Goal: Transaction & Acquisition: Purchase product/service

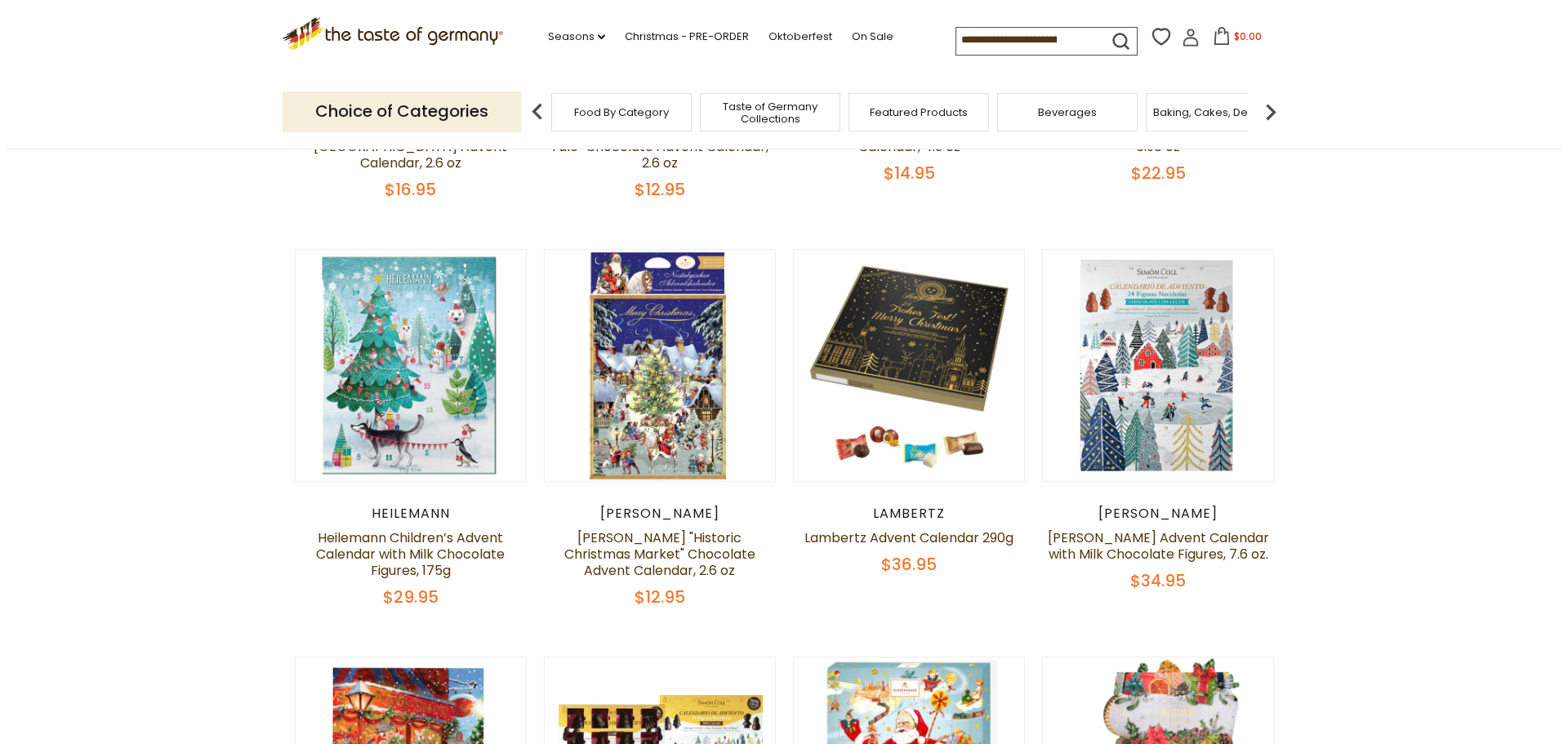
scroll to position [490, 0]
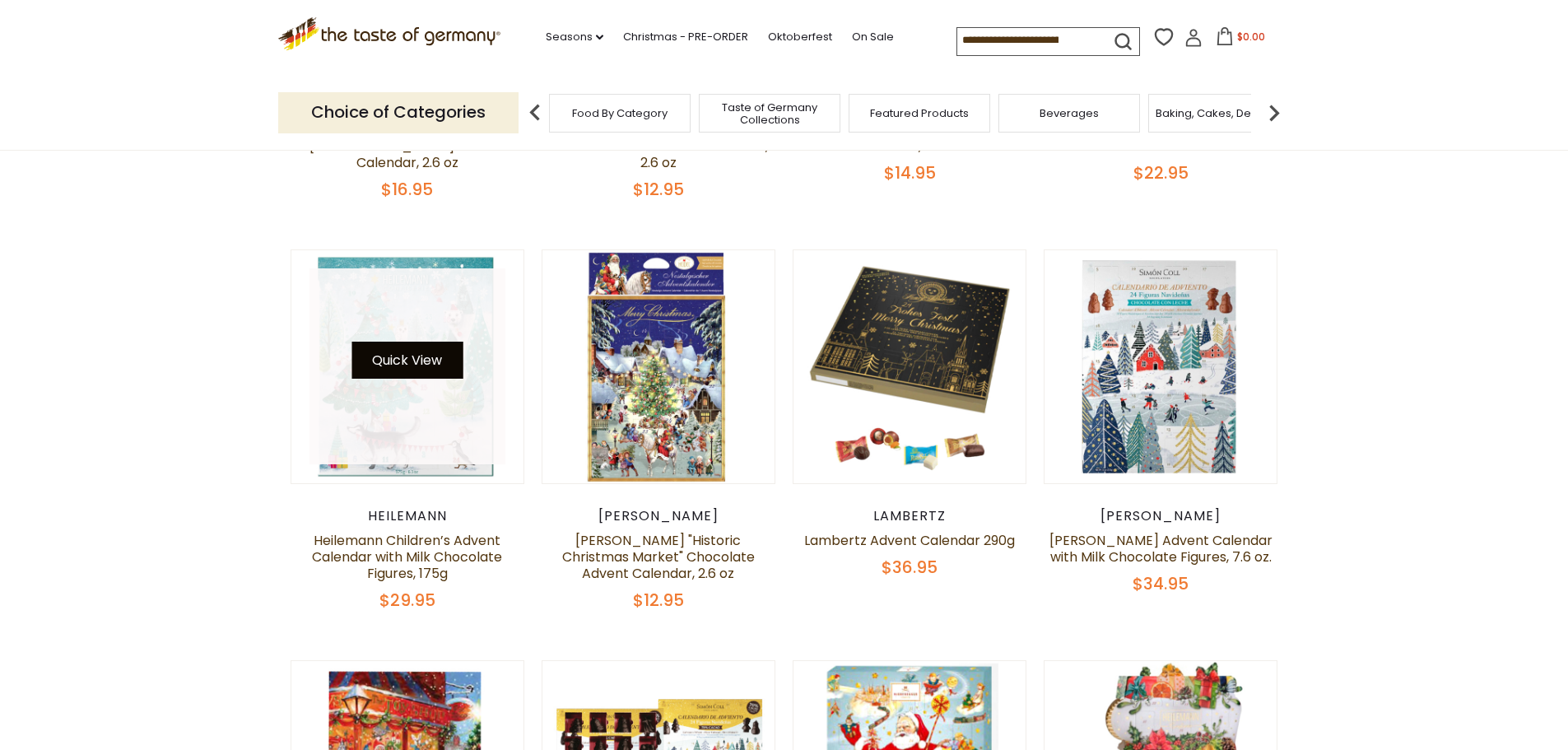
click at [401, 353] on button "Quick View" at bounding box center [407, 360] width 111 height 37
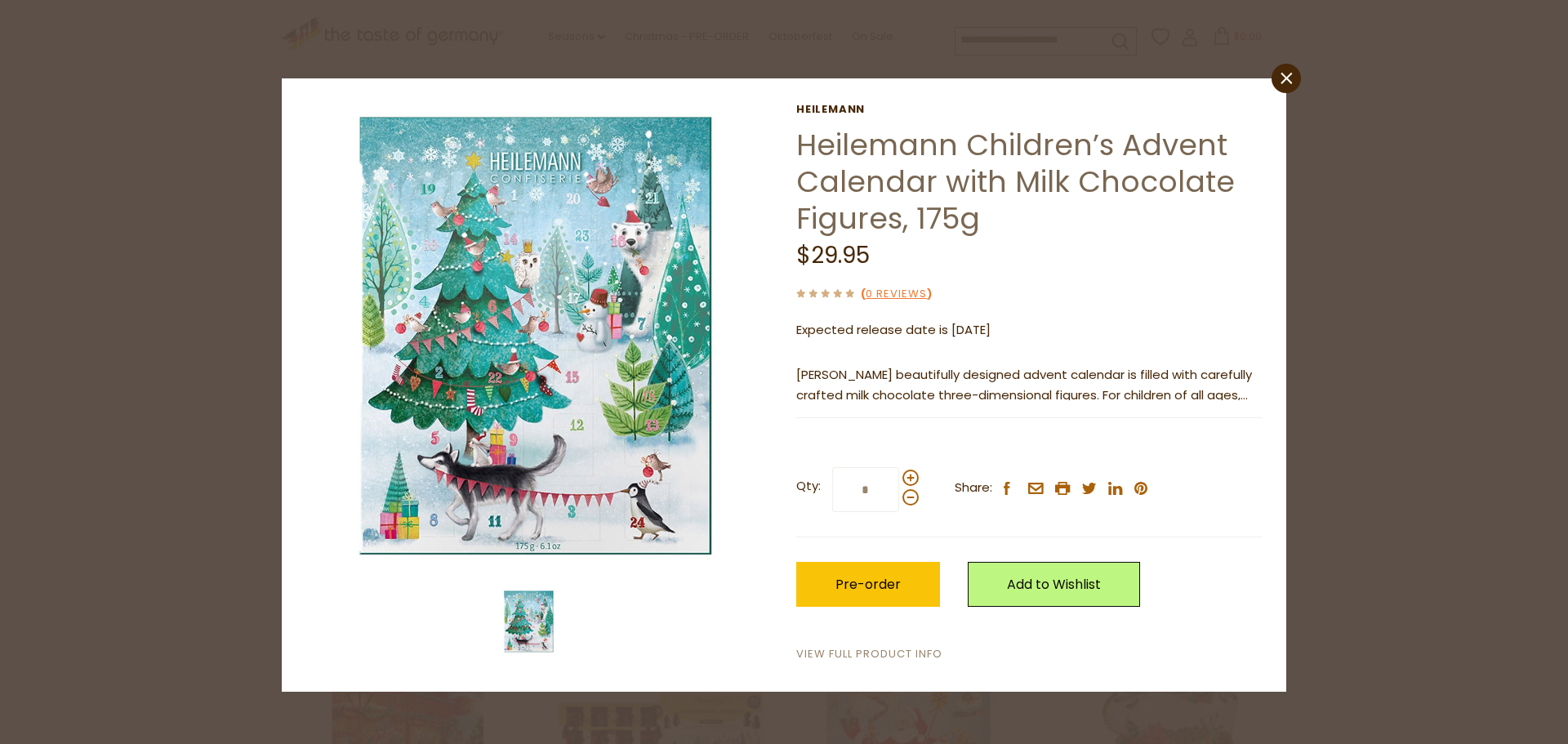
click at [869, 653] on link "View Full Product Info" at bounding box center [869, 655] width 146 height 17
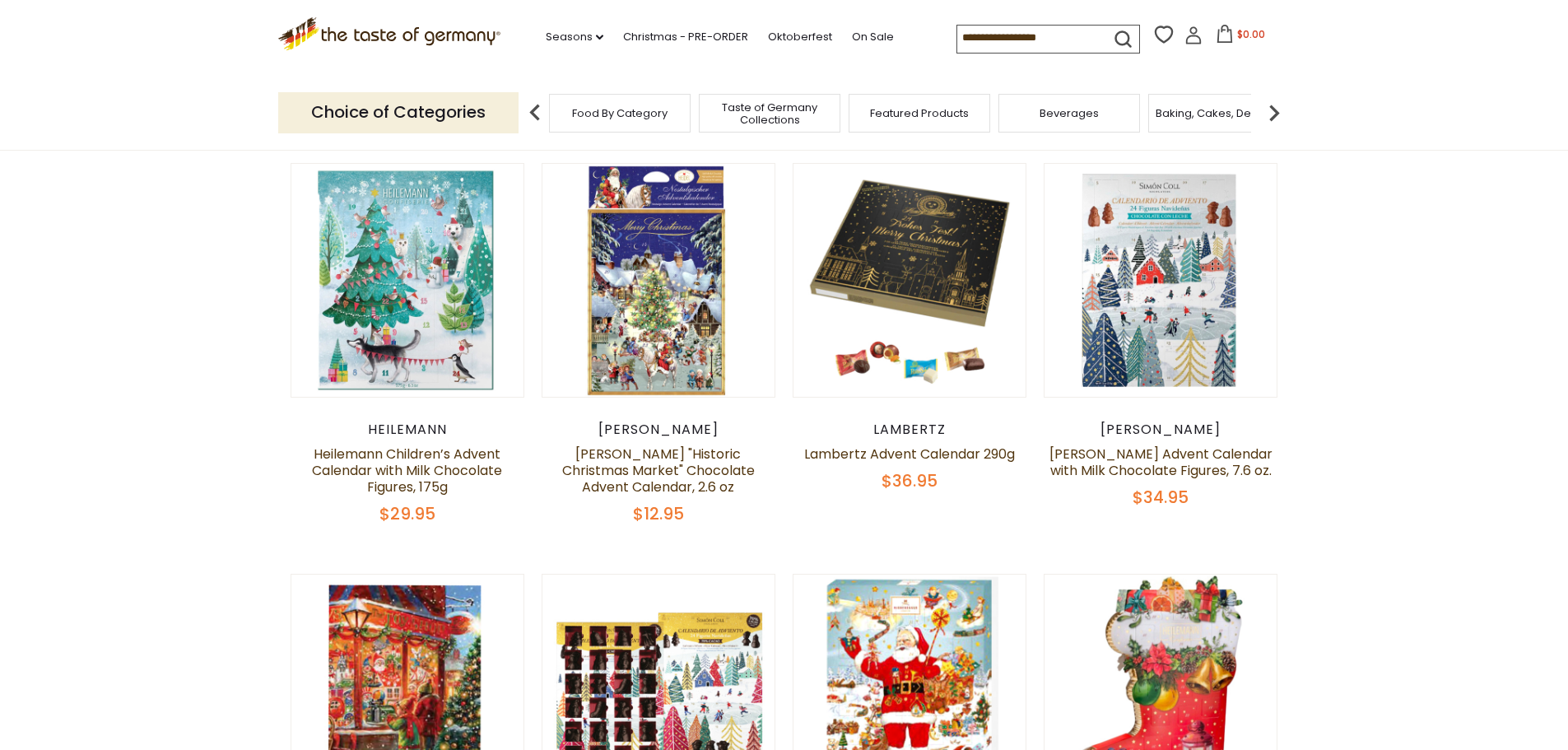
scroll to position [494, 0]
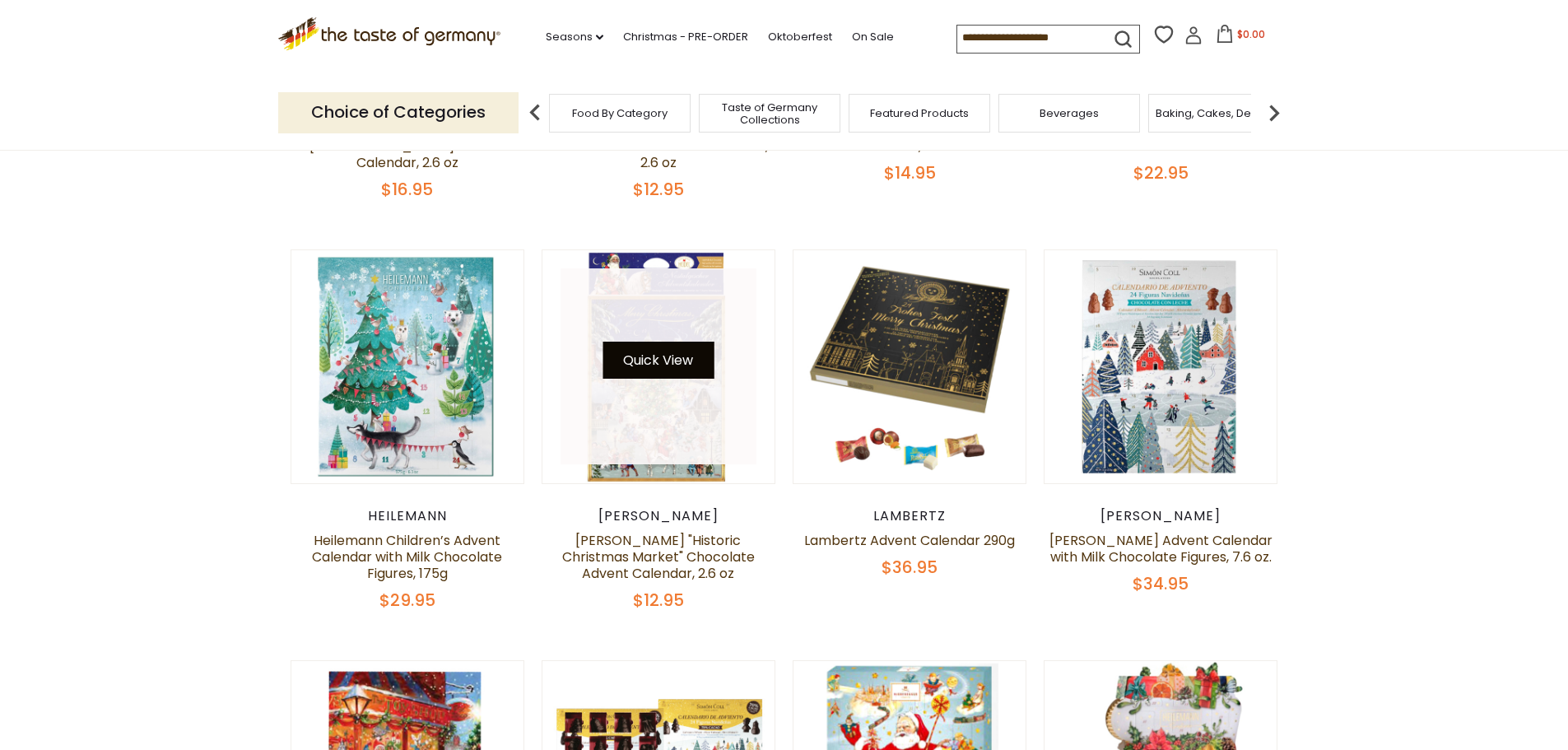
click at [648, 345] on button "Quick View" at bounding box center [658, 360] width 111 height 37
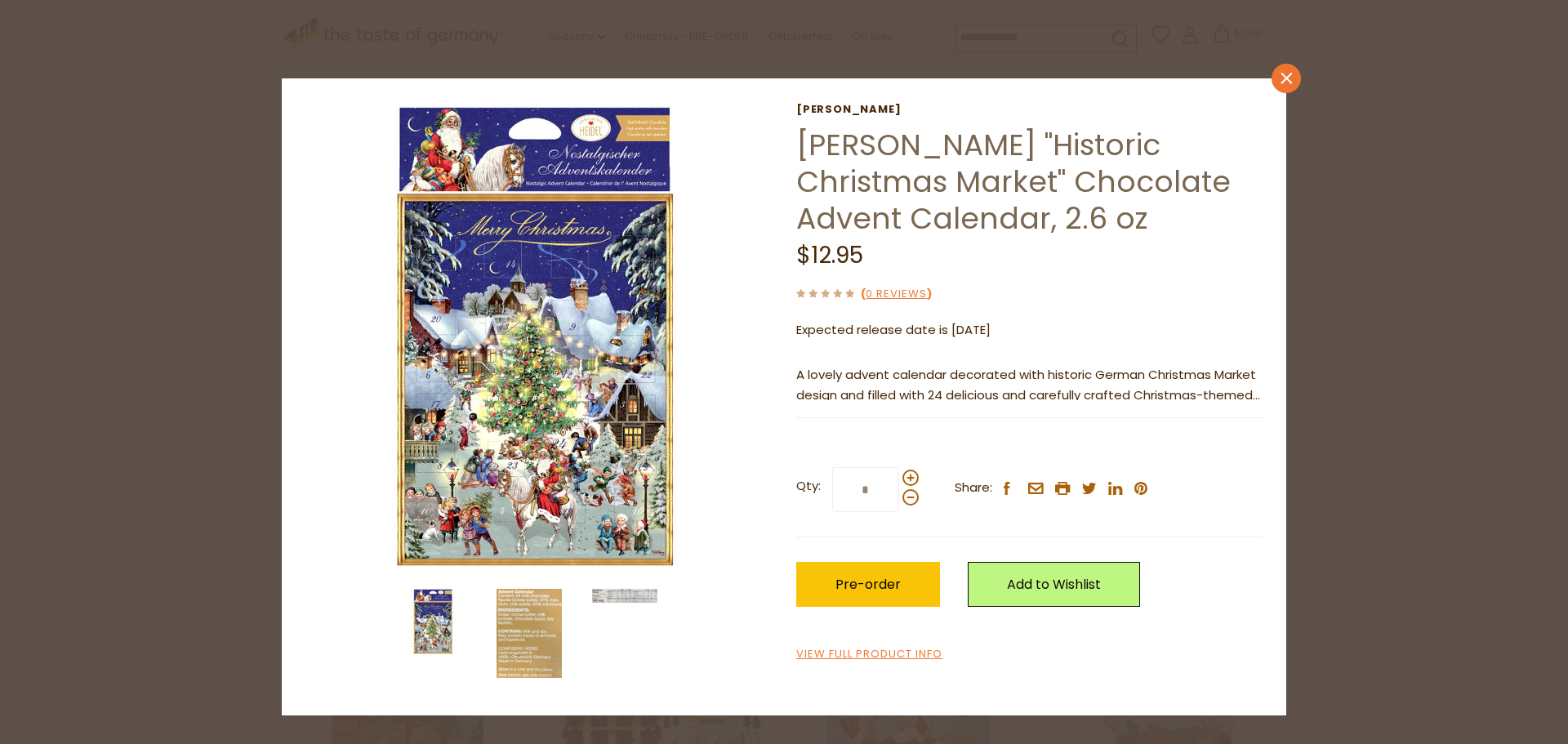
click at [1289, 84] on icon "close" at bounding box center [1287, 79] width 12 height 12
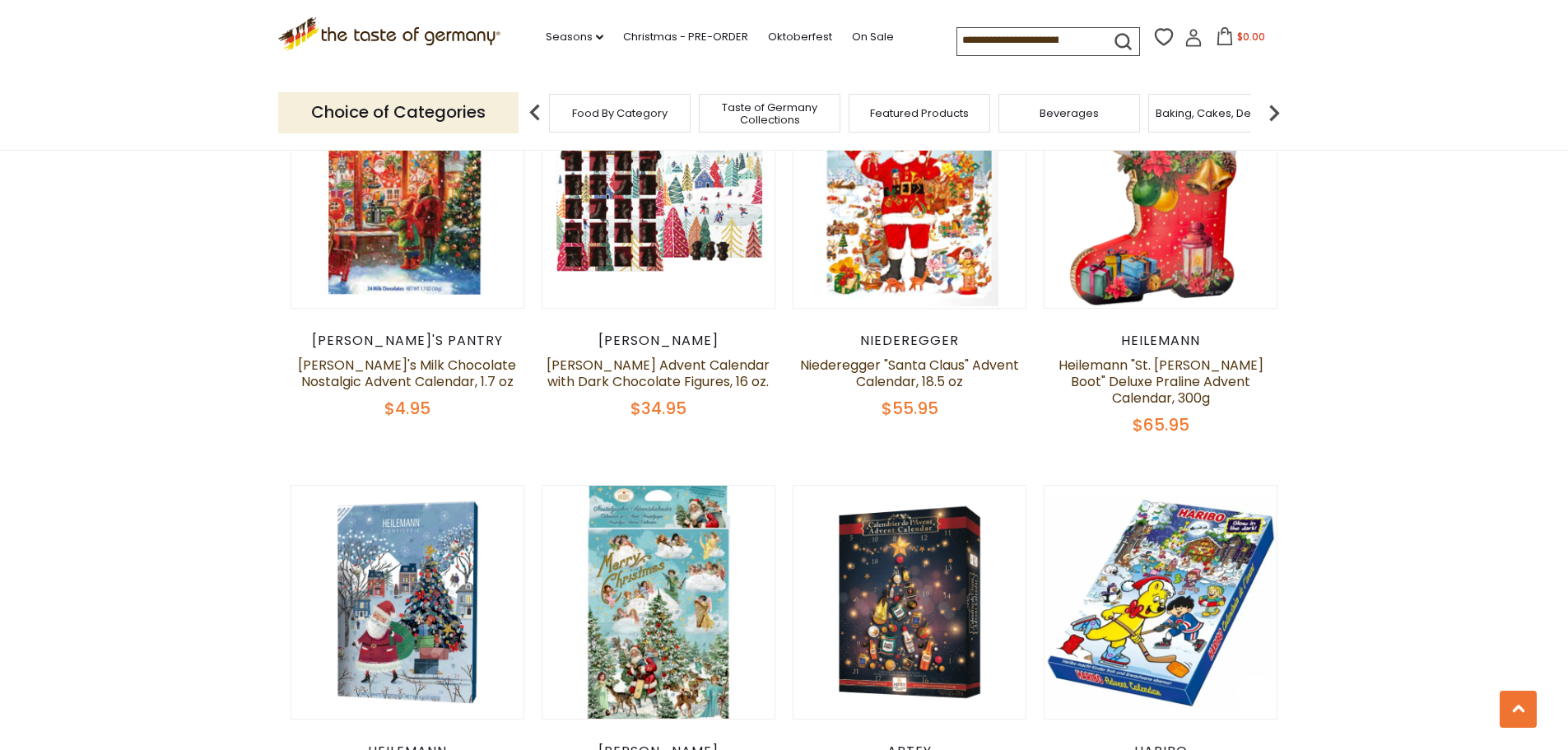
scroll to position [1153, 0]
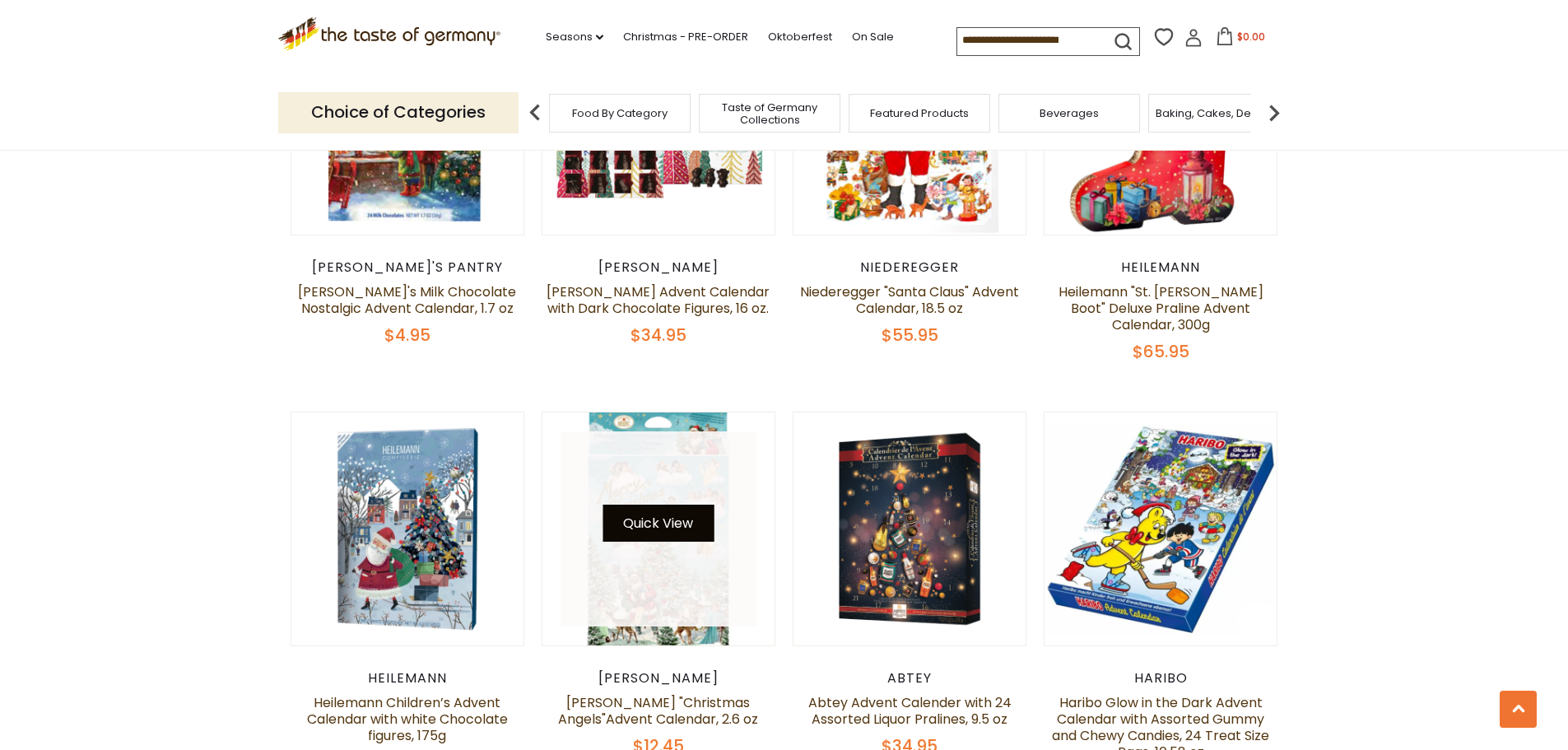
click at [627, 505] on button "Quick View" at bounding box center [658, 523] width 111 height 37
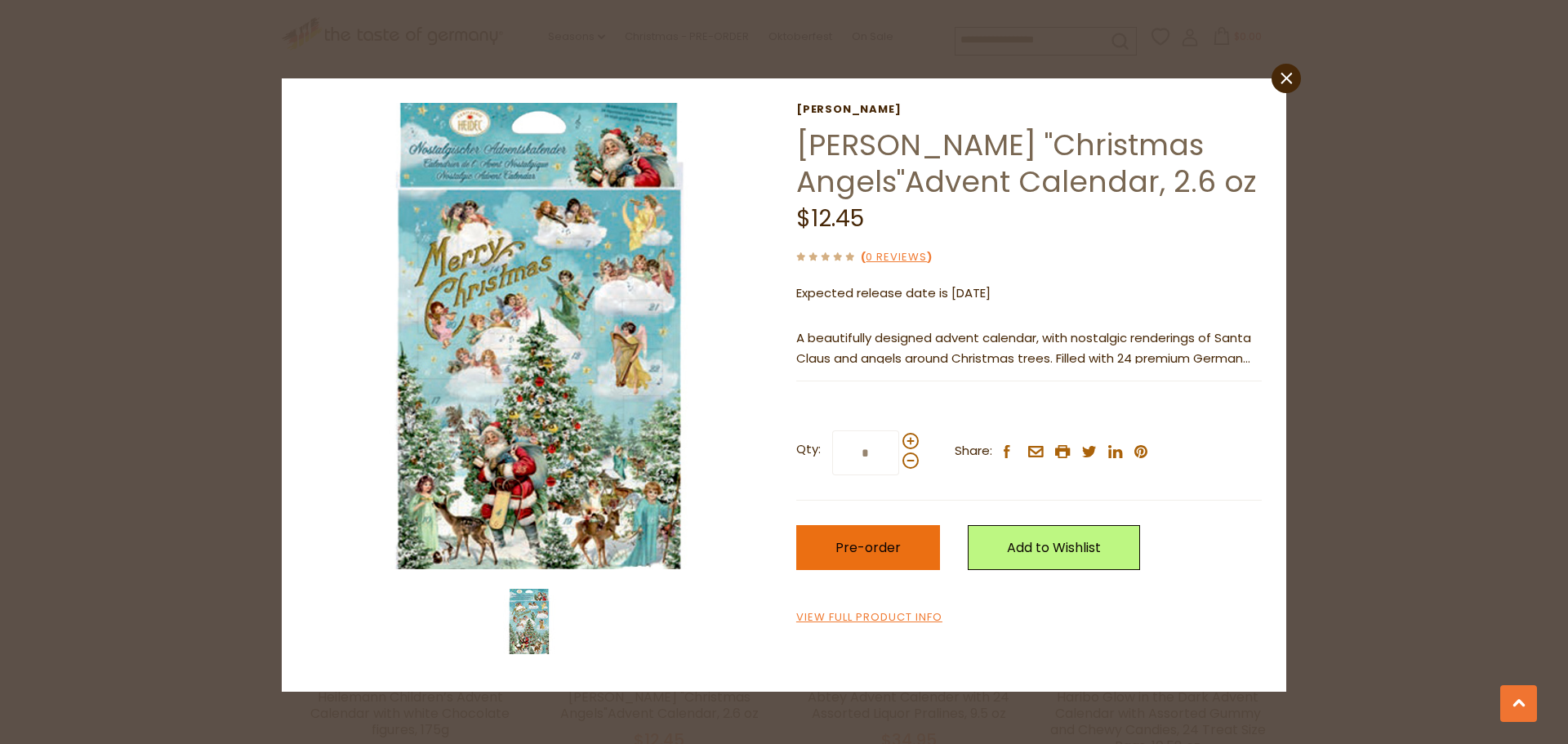
click at [876, 541] on span "Pre-order" at bounding box center [869, 548] width 65 height 19
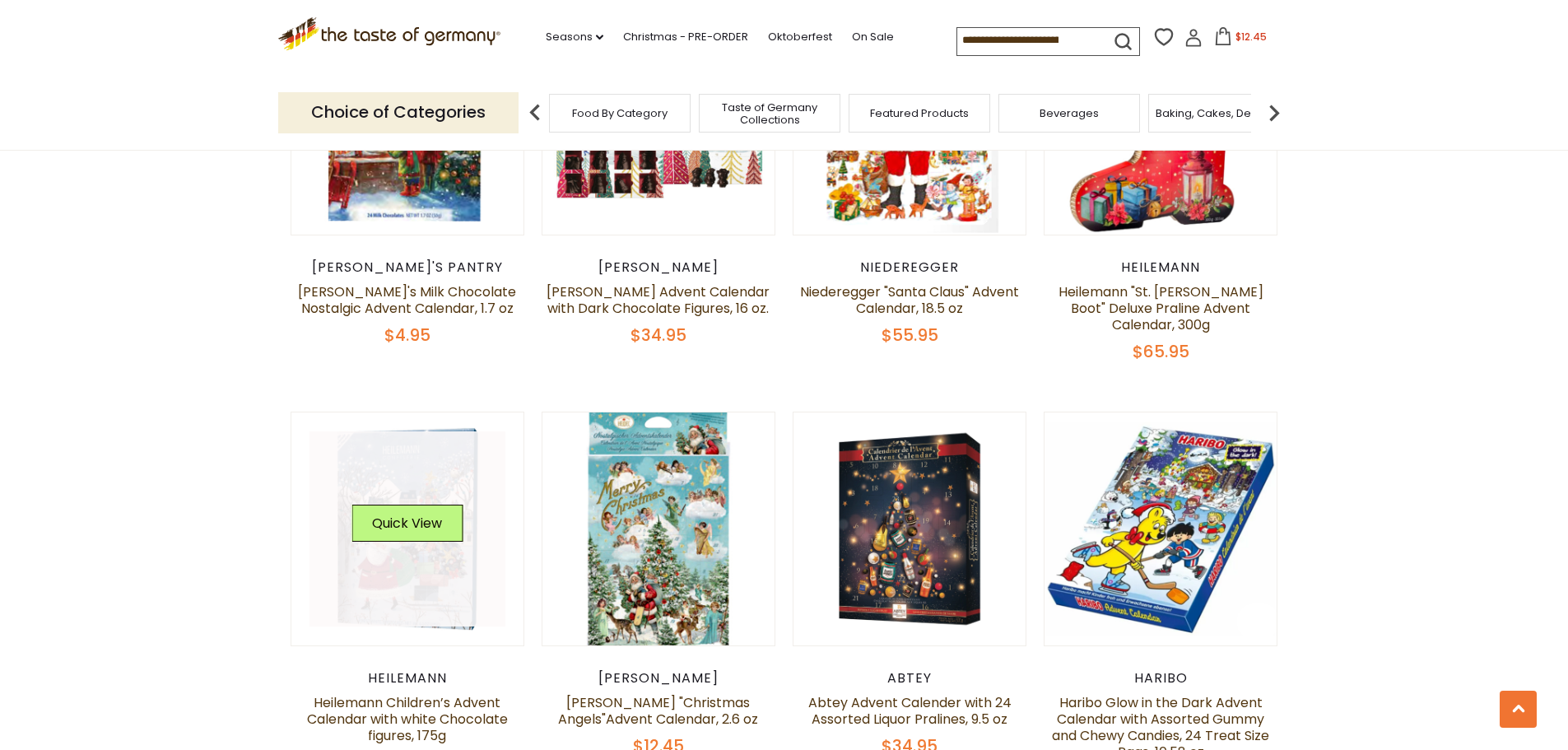
click at [407, 541] on link at bounding box center [407, 529] width 196 height 196
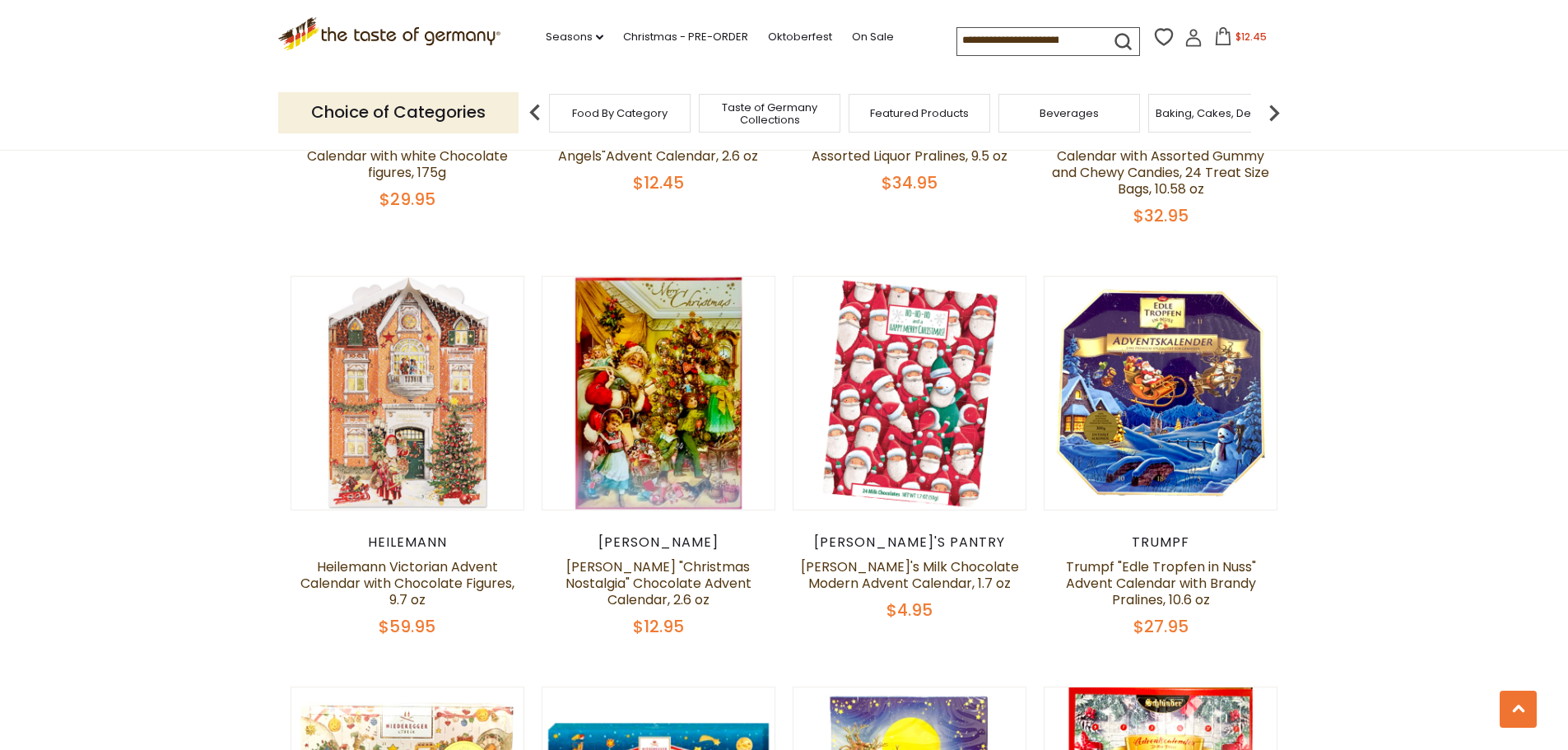
scroll to position [1730, 0]
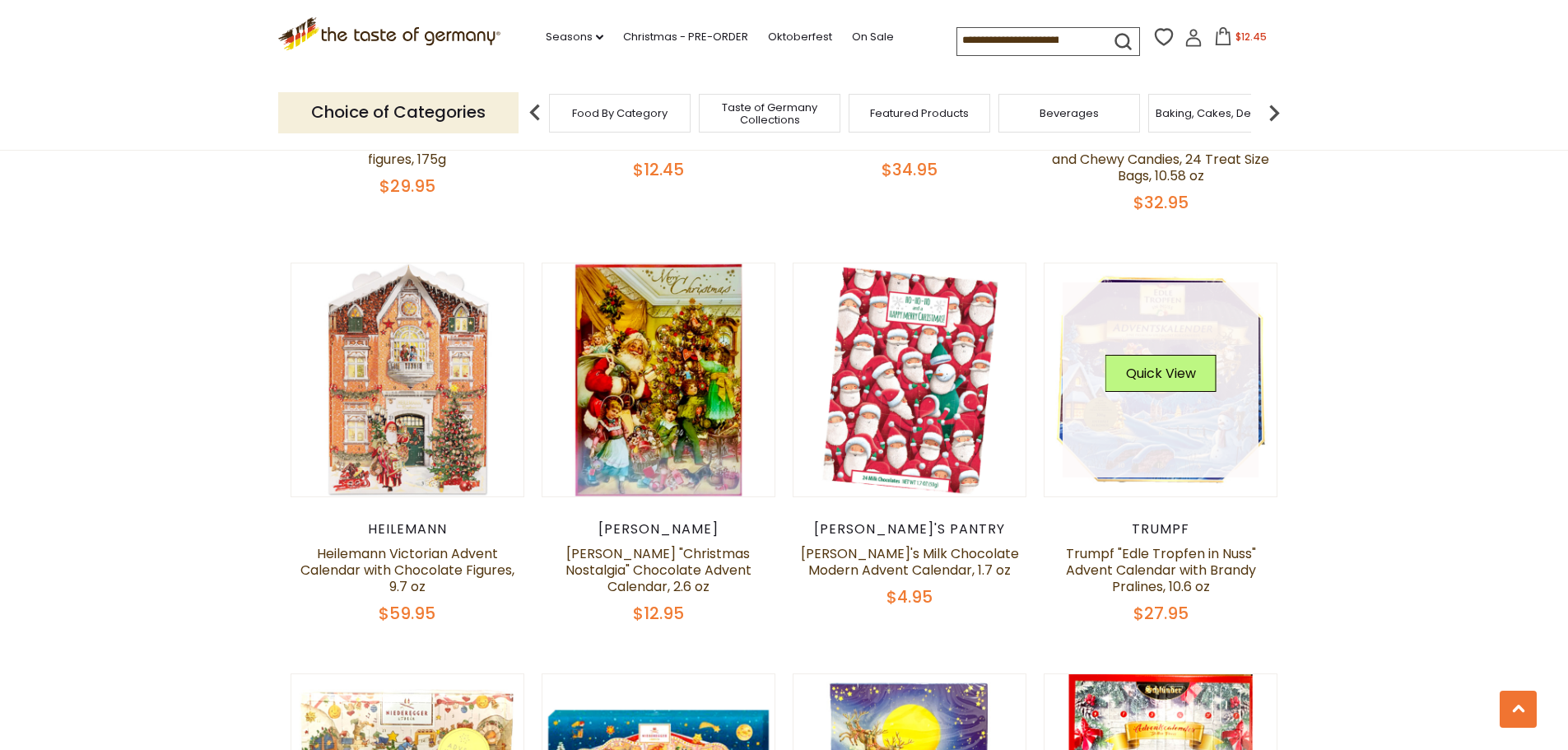
click at [1136, 410] on link at bounding box center [1160, 380] width 196 height 196
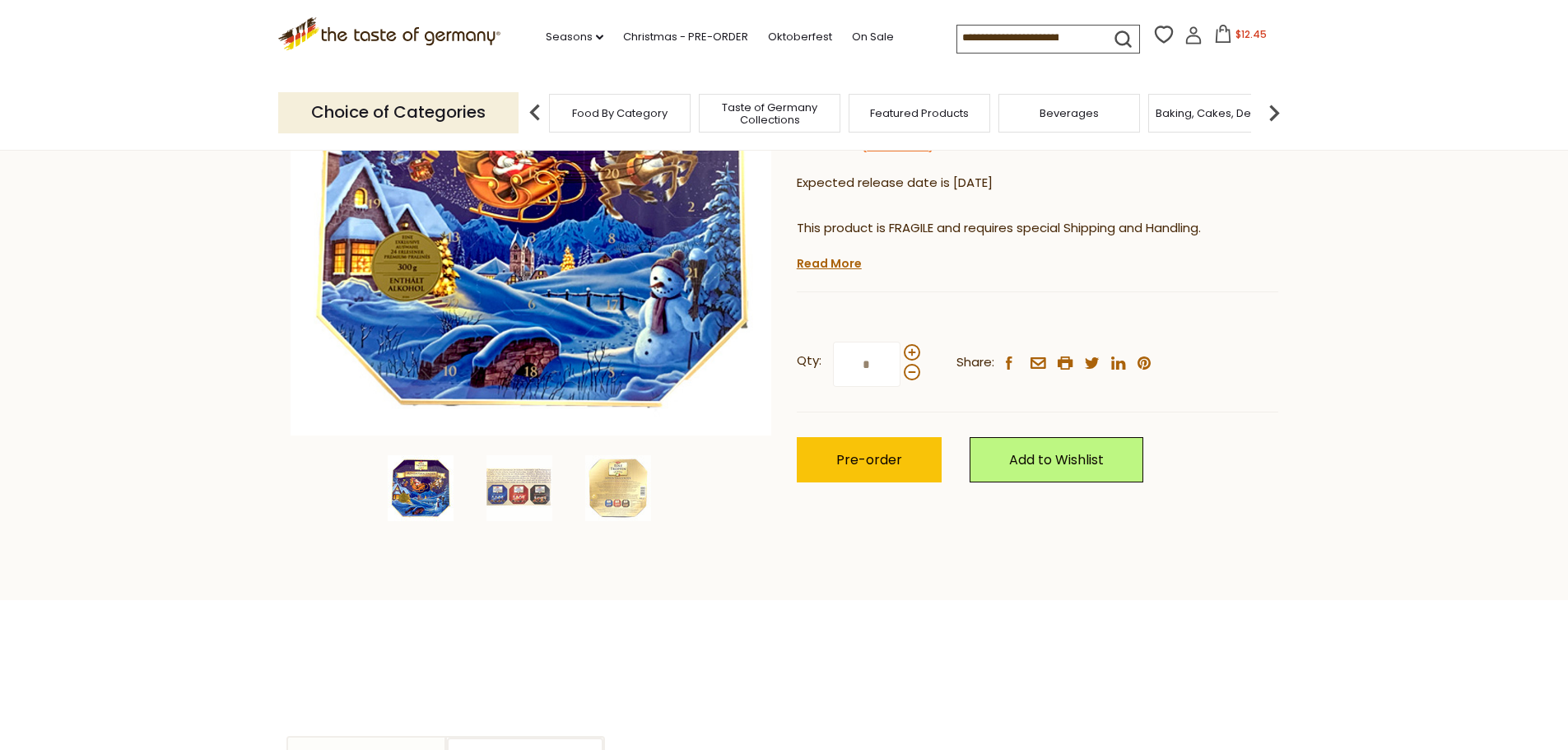
scroll to position [329, 0]
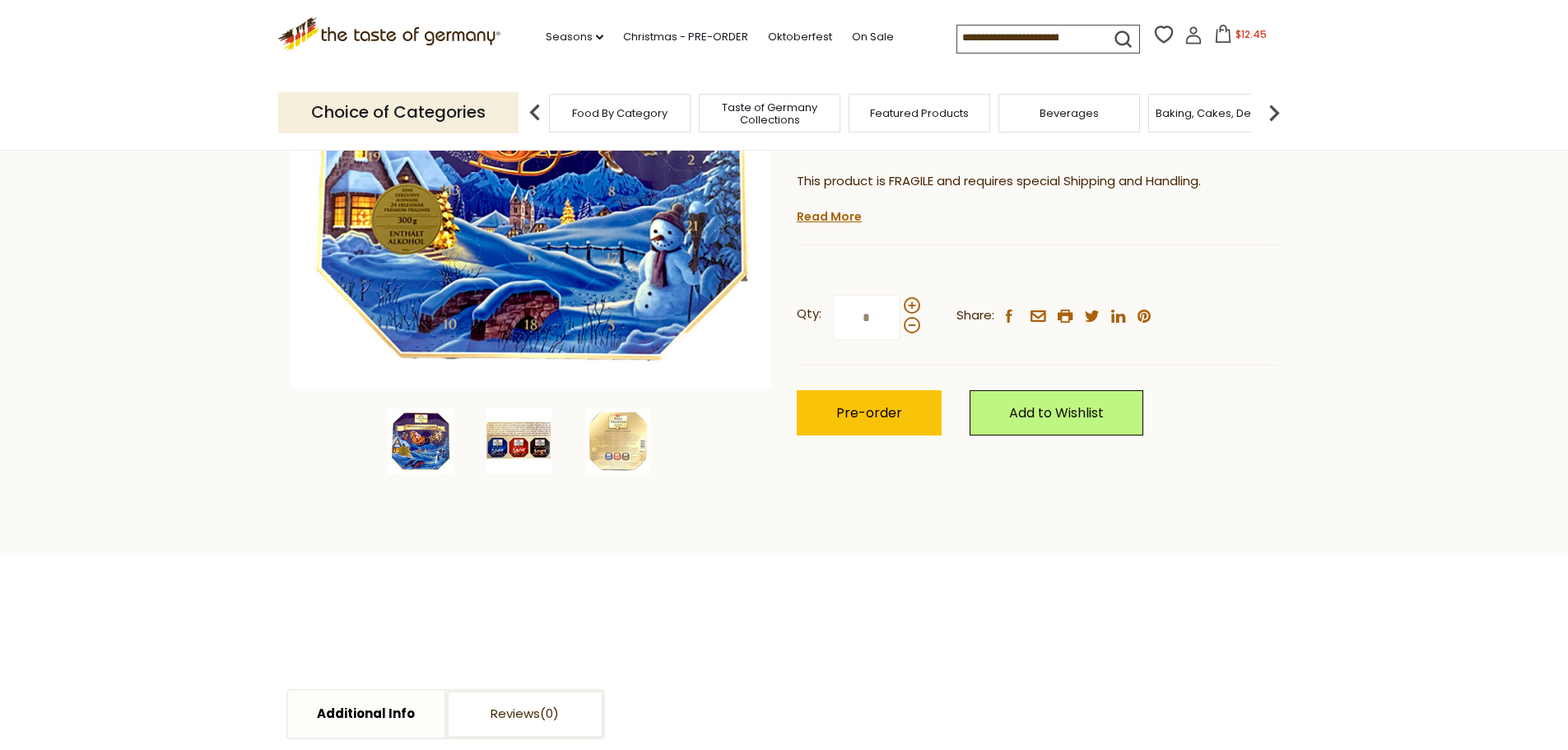
click at [521, 442] on img at bounding box center [519, 442] width 66 height 66
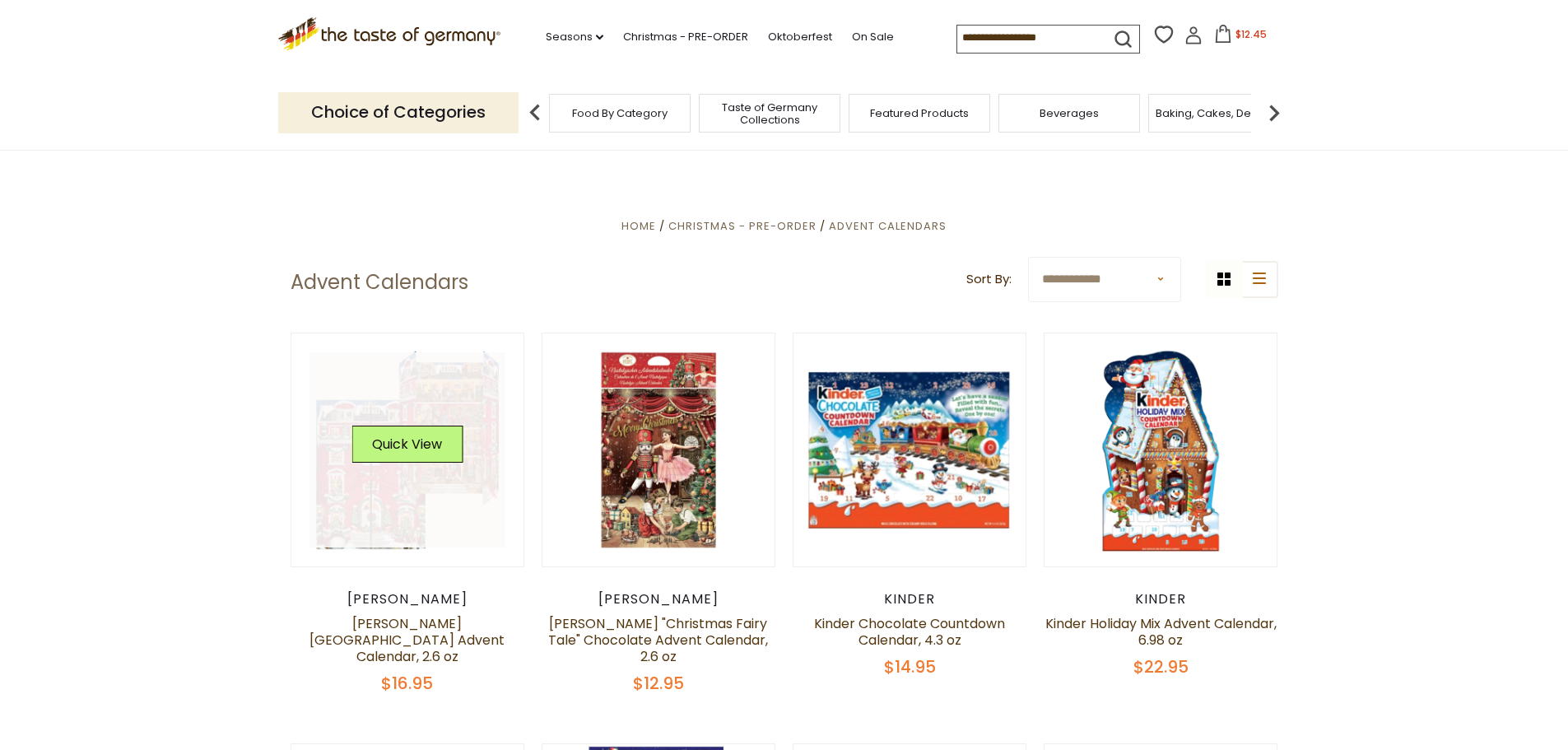
click at [442, 472] on div "Quick View" at bounding box center [407, 450] width 111 height 49
click at [409, 432] on button "Quick View" at bounding box center [407, 444] width 111 height 37
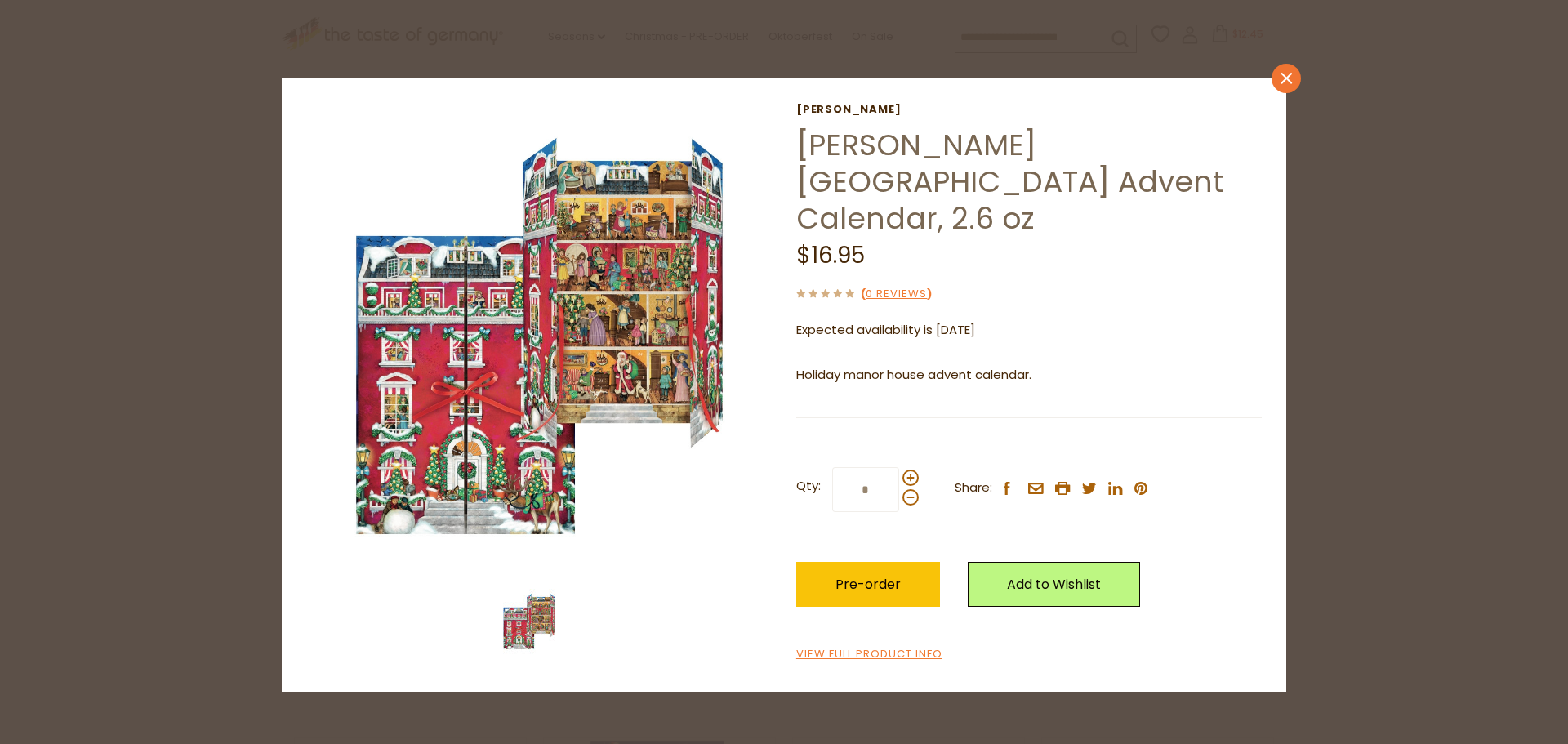
click at [1286, 73] on icon "close" at bounding box center [1287, 79] width 12 height 12
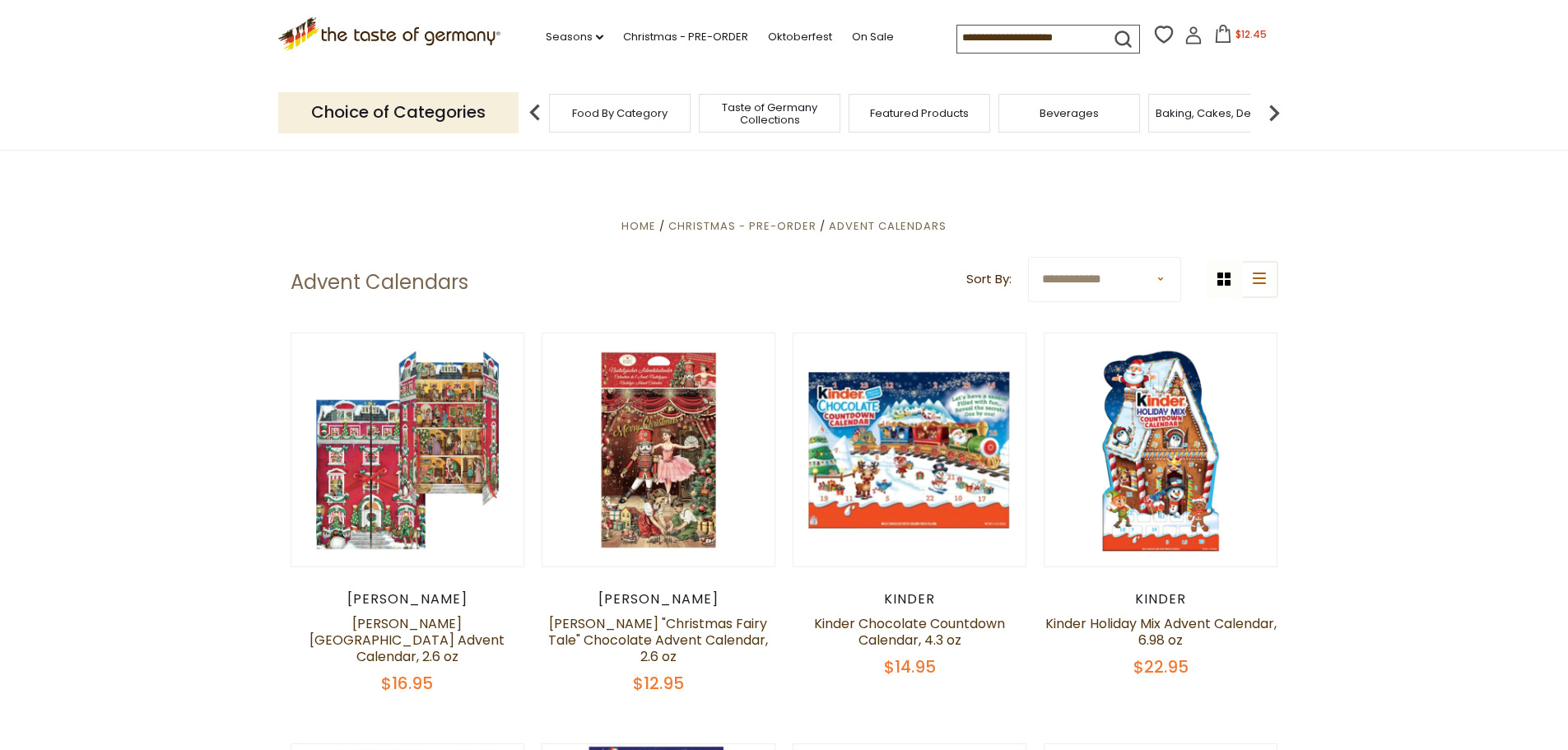
click at [1236, 37] on span "$12.45" at bounding box center [1251, 34] width 31 height 14
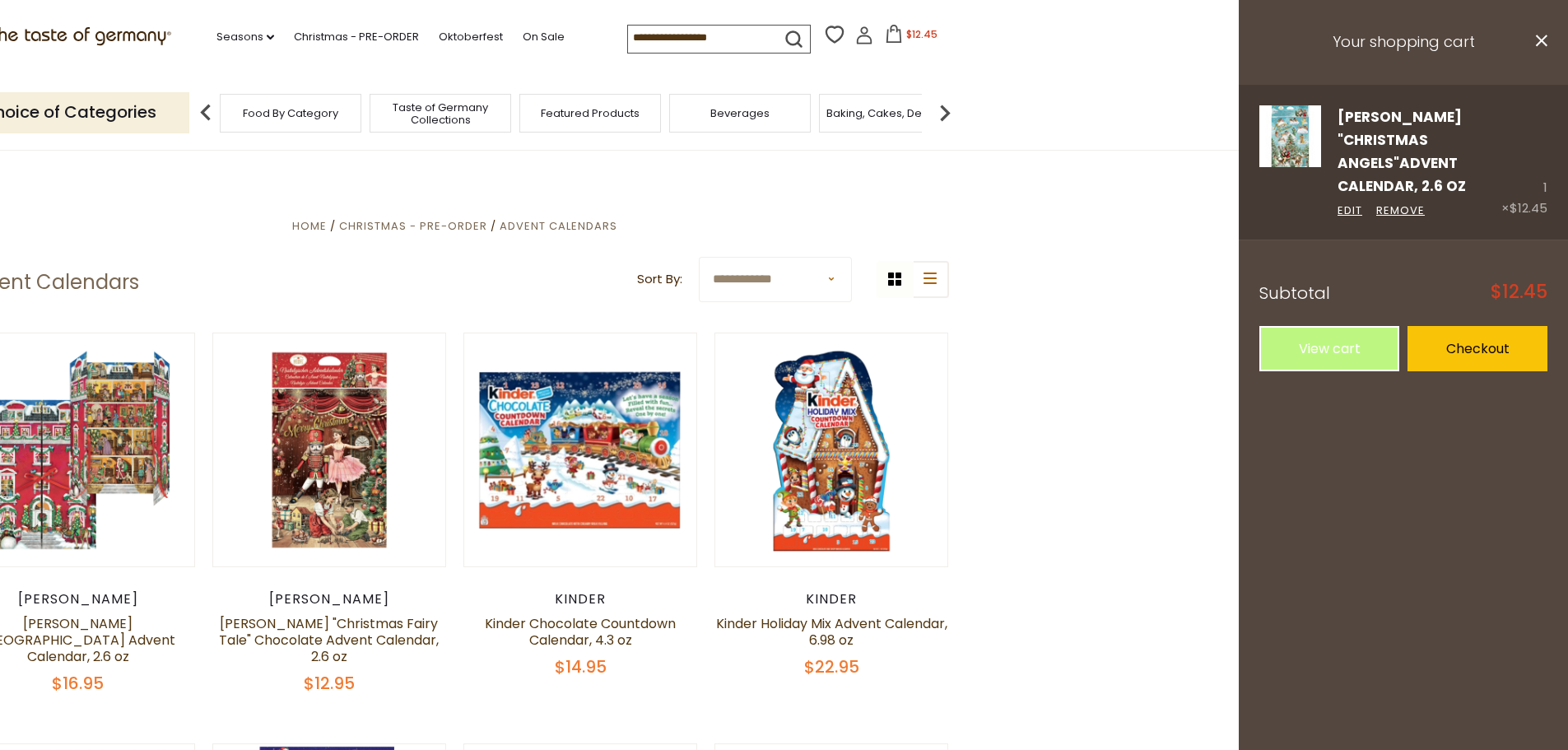
click at [1387, 134] on link "[PERSON_NAME] "Christmas Angels"Advent Calendar, 2.6 oz" at bounding box center [1402, 152] width 128 height 90
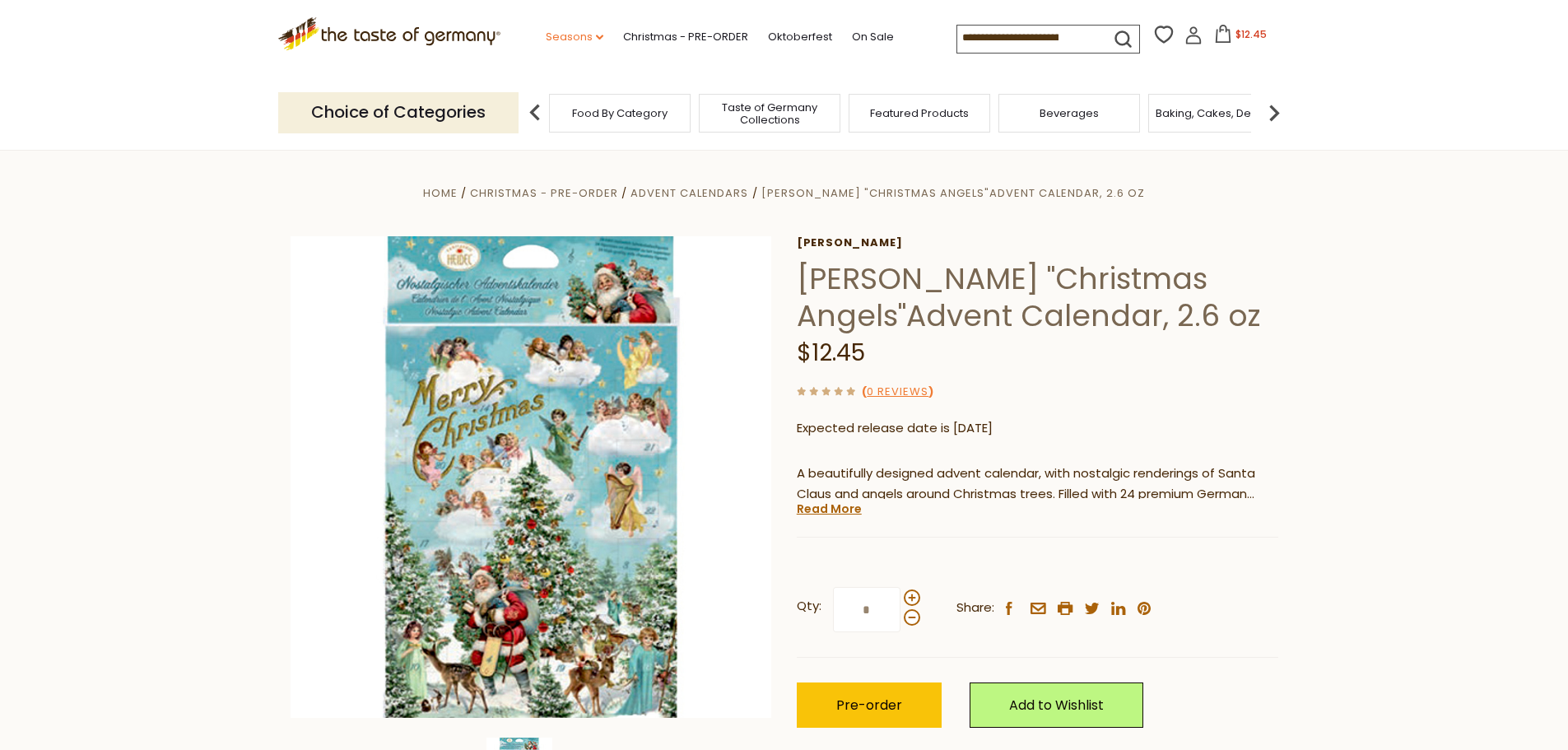
click at [560, 36] on link "Seasons dropdown_arrow" at bounding box center [574, 36] width 58 height 18
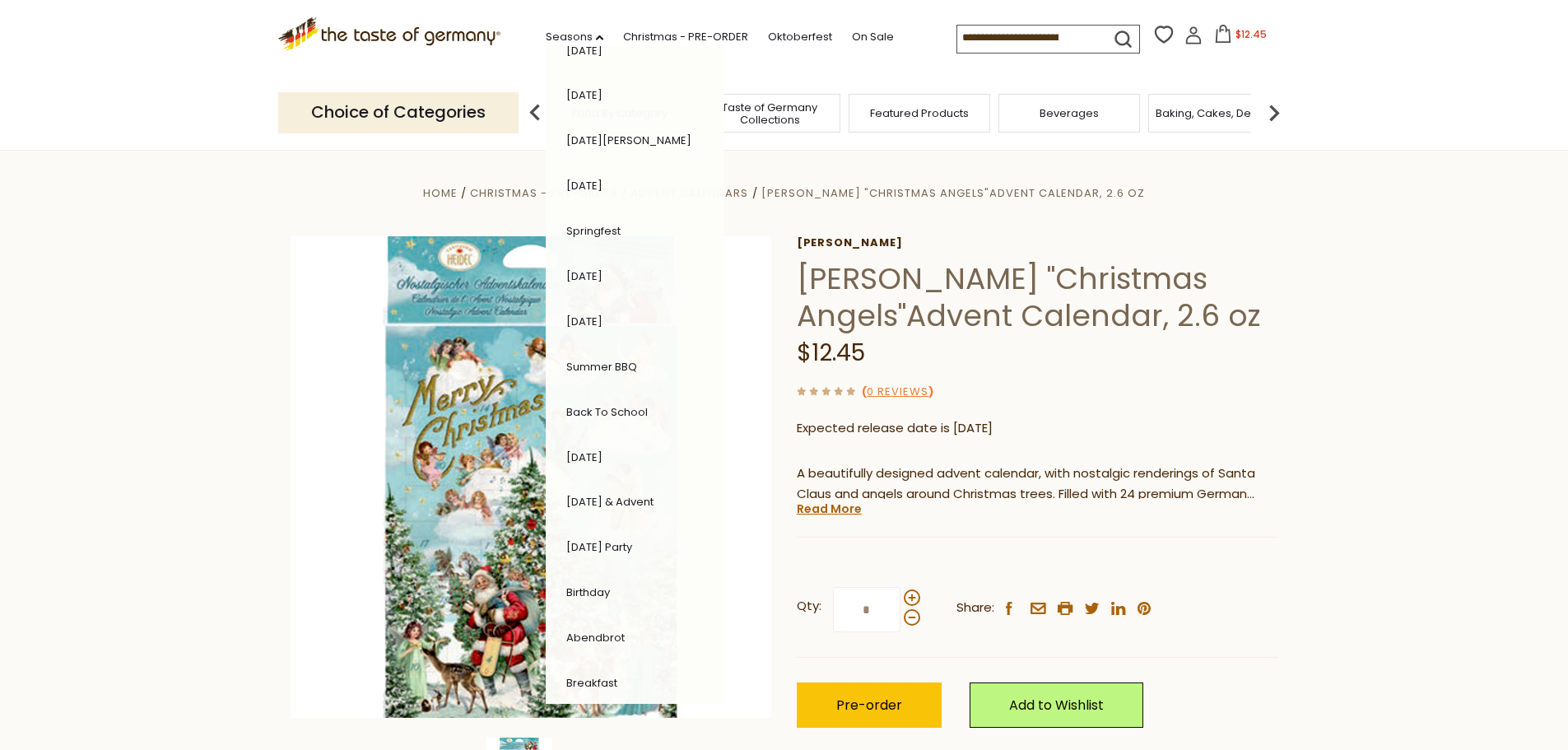
scroll to position [184, 0]
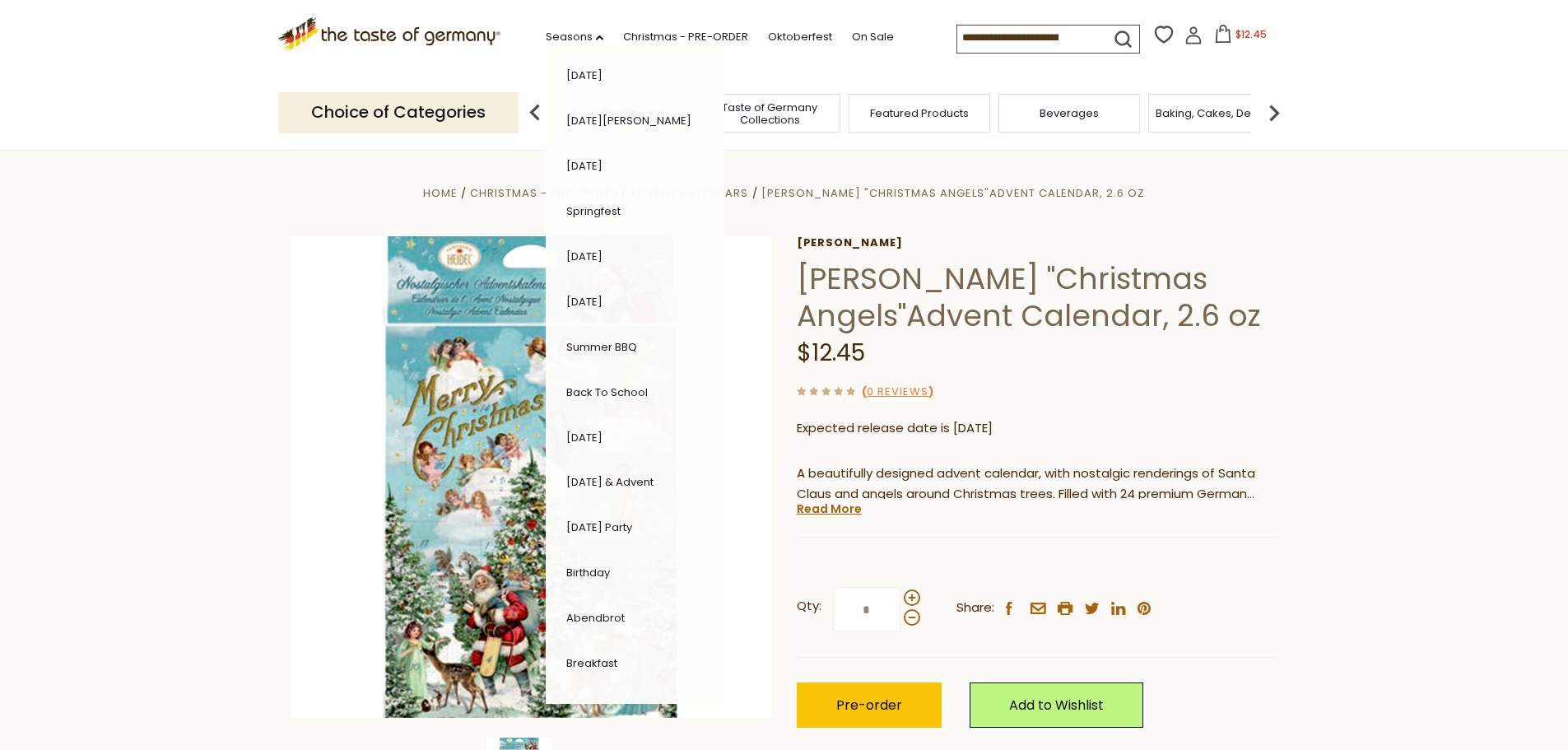
click at [637, 481] on link "[DATE] & Advent" at bounding box center [610, 482] width 87 height 16
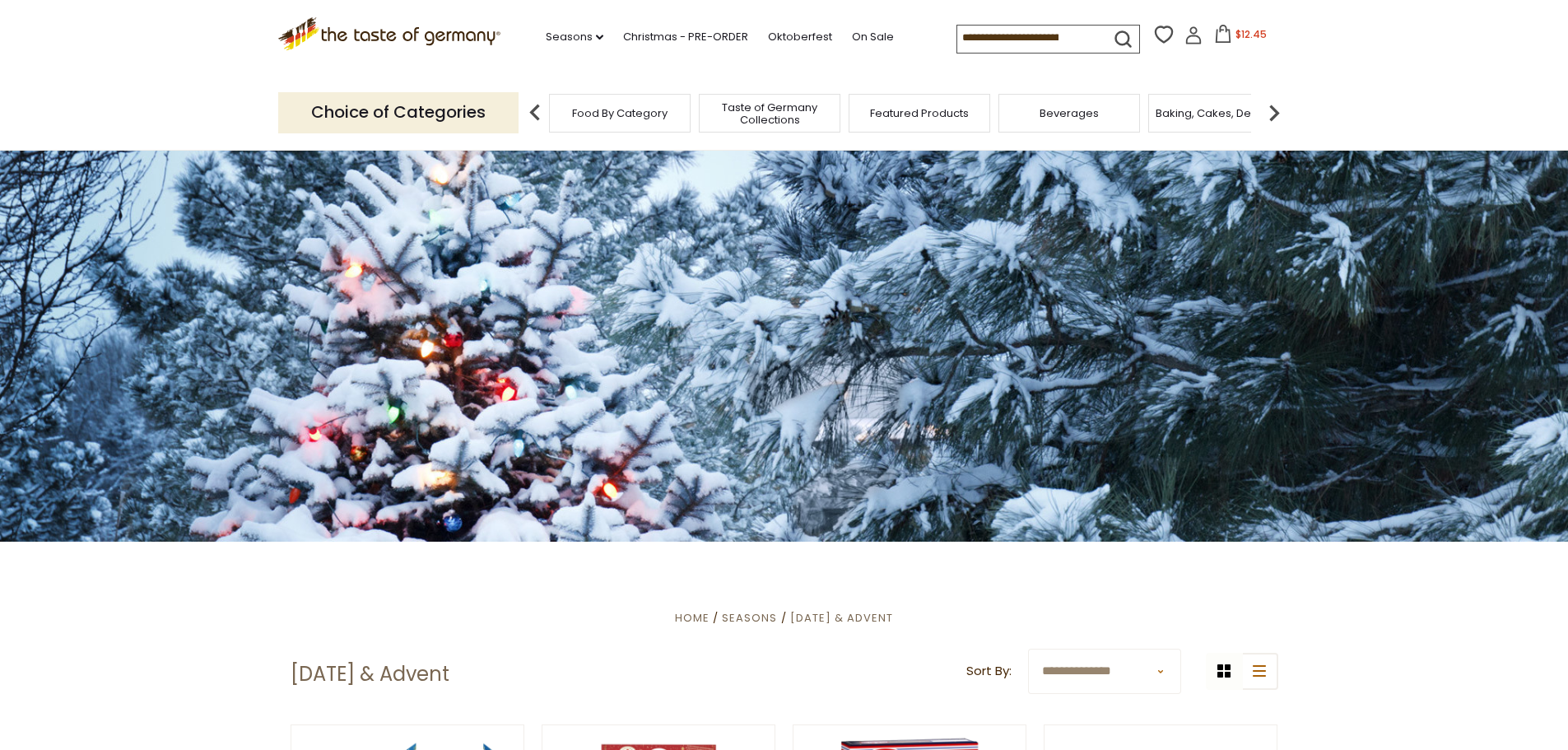
click at [1025, 38] on input at bounding box center [1027, 36] width 139 height 23
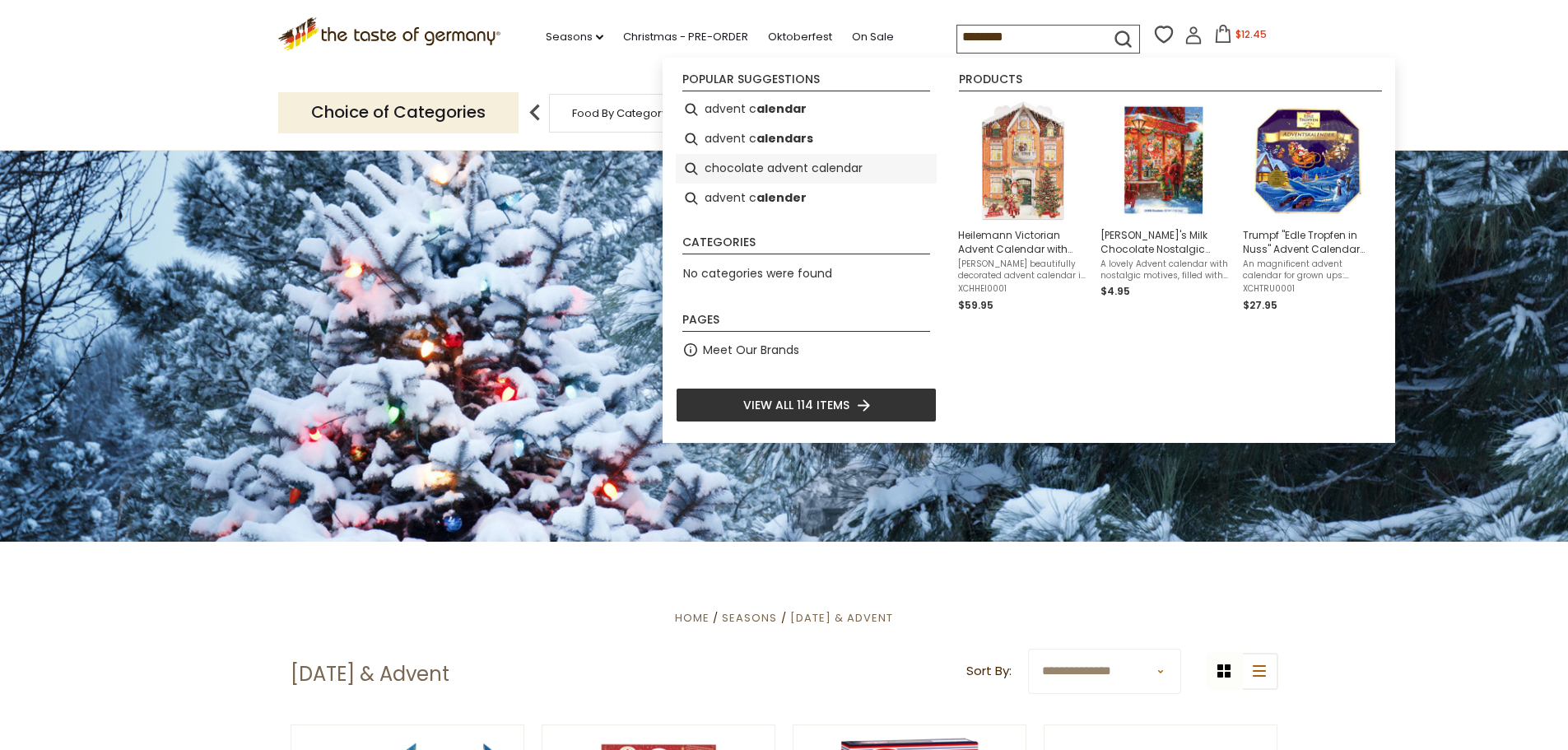
click at [759, 165] on li "chocolate advent calendar" at bounding box center [806, 169] width 261 height 29
type input "**********"
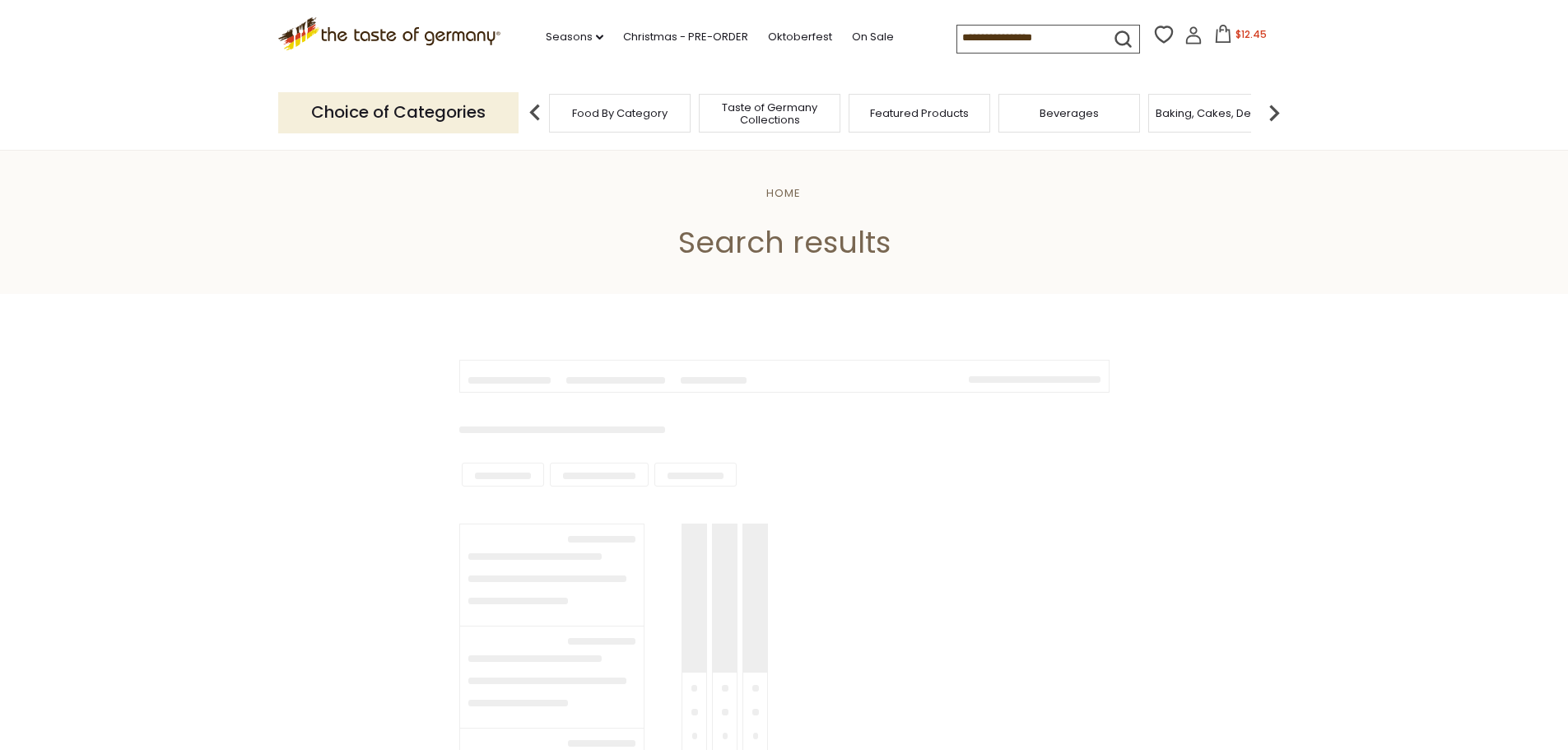
type input "**********"
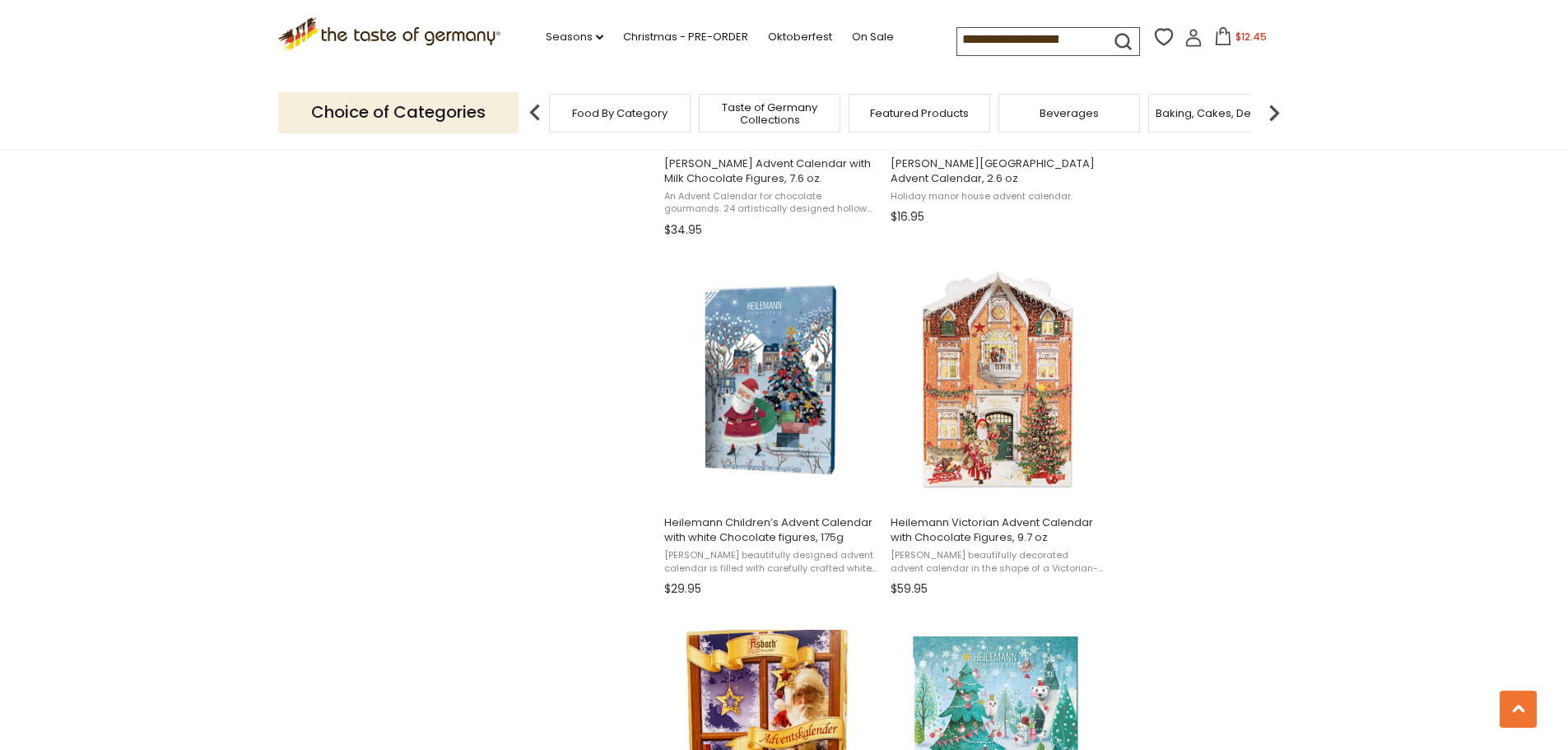
scroll to position [1730, 0]
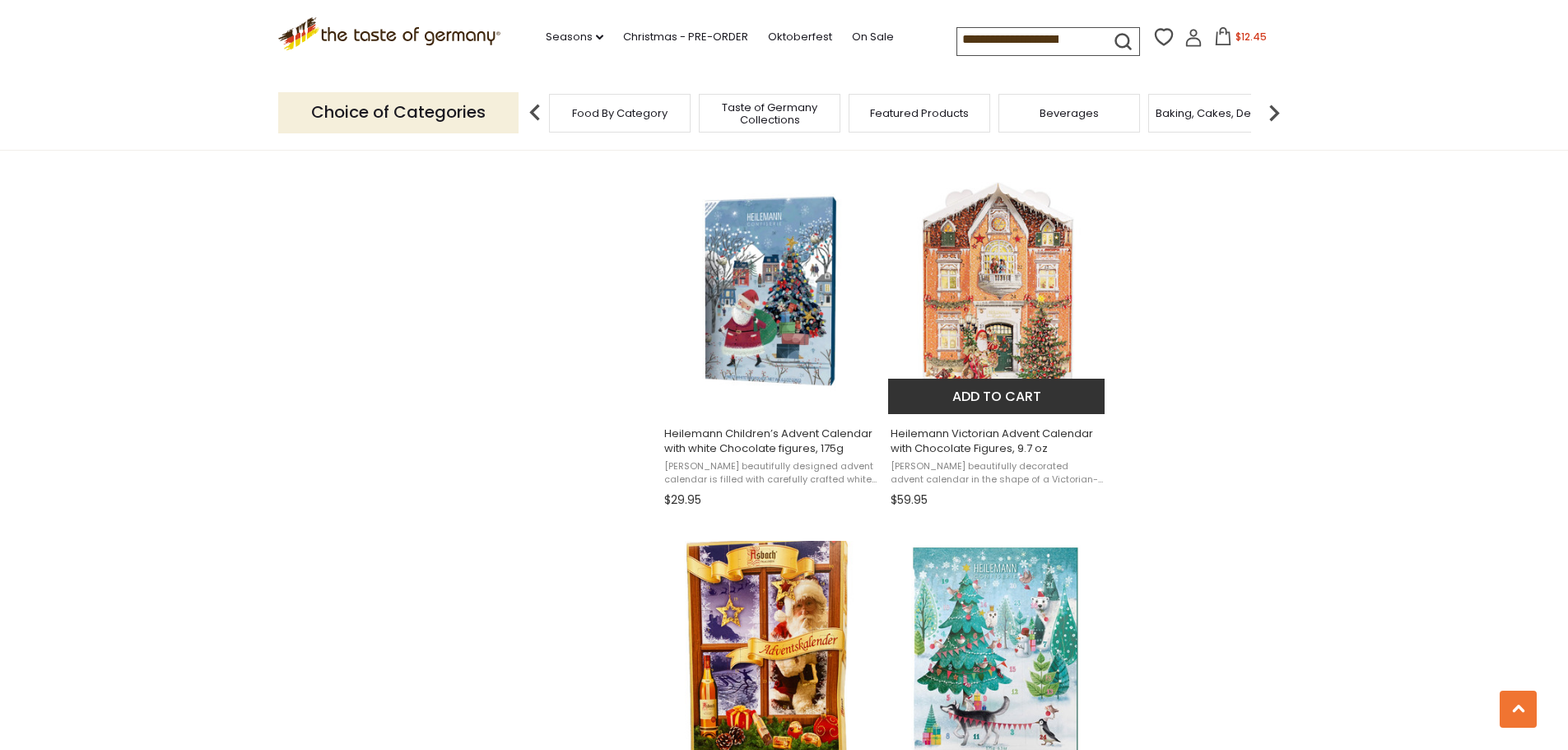
click at [1016, 296] on img "Heilemann Victorian Advent Calendar with Chocolate Figures, 9.7 oz" at bounding box center [997, 291] width 218 height 218
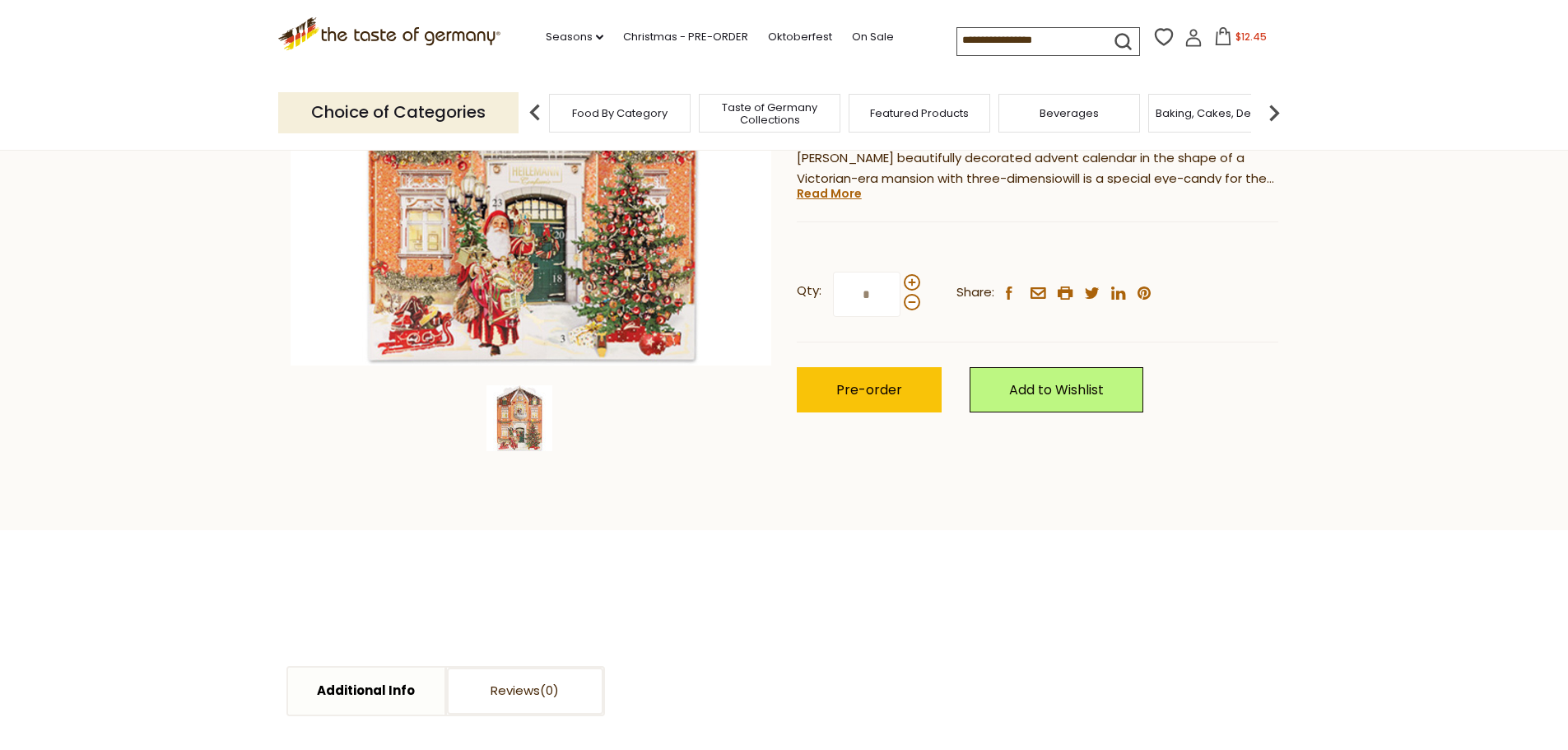
scroll to position [247, 0]
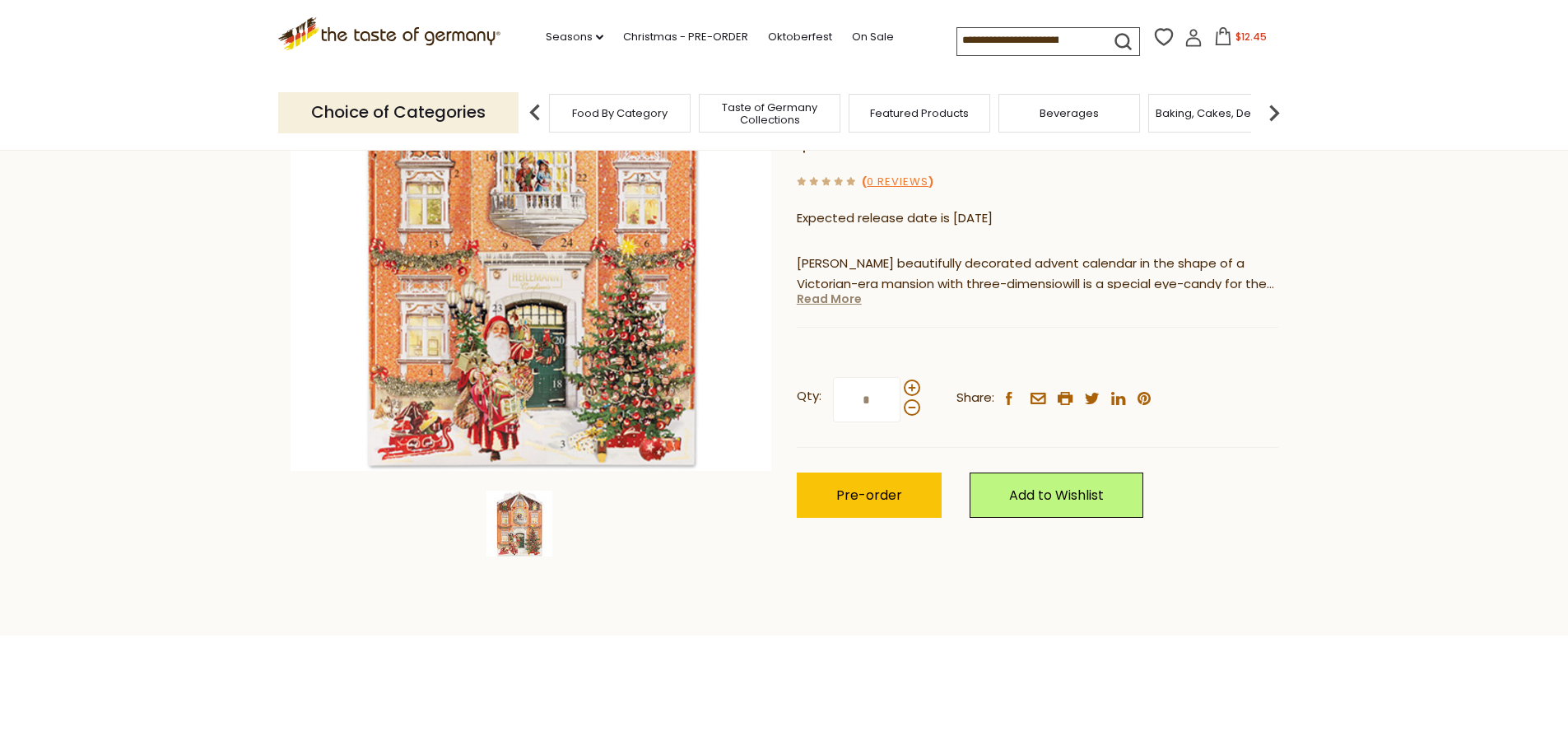
click at [834, 303] on link "Read More" at bounding box center [829, 299] width 65 height 16
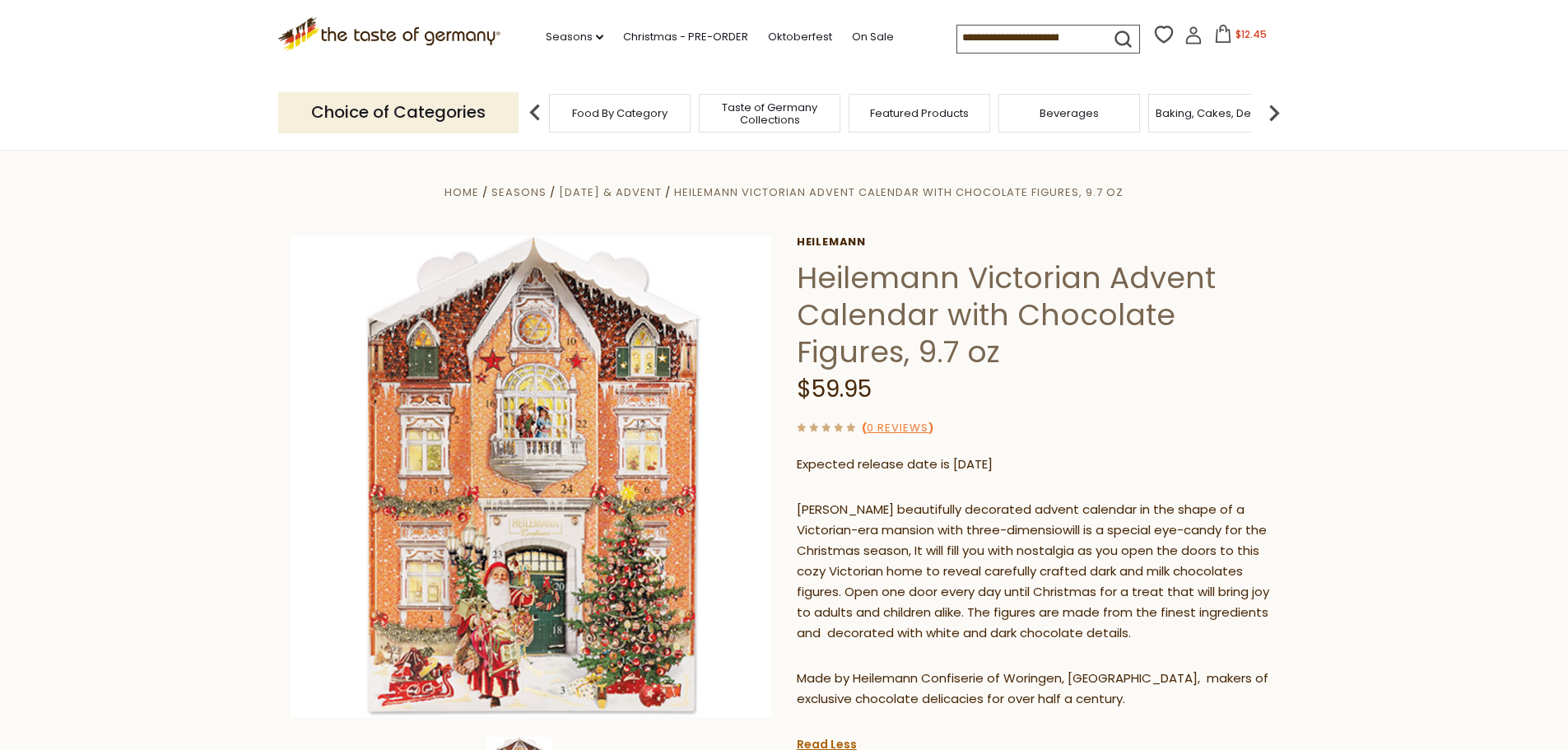
scroll to position [0, 0]
click at [535, 109] on img at bounding box center [535, 113] width 33 height 33
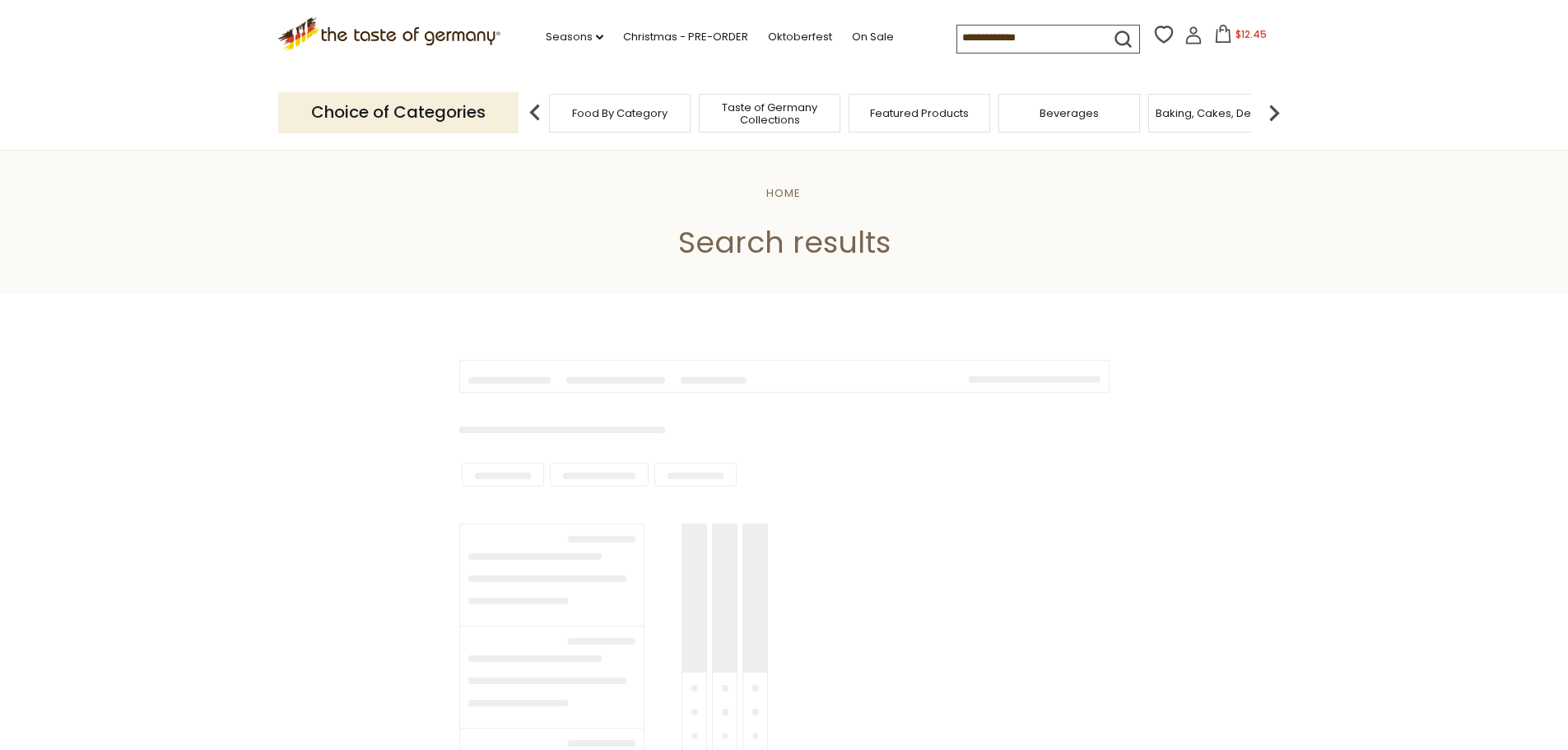
type input "**********"
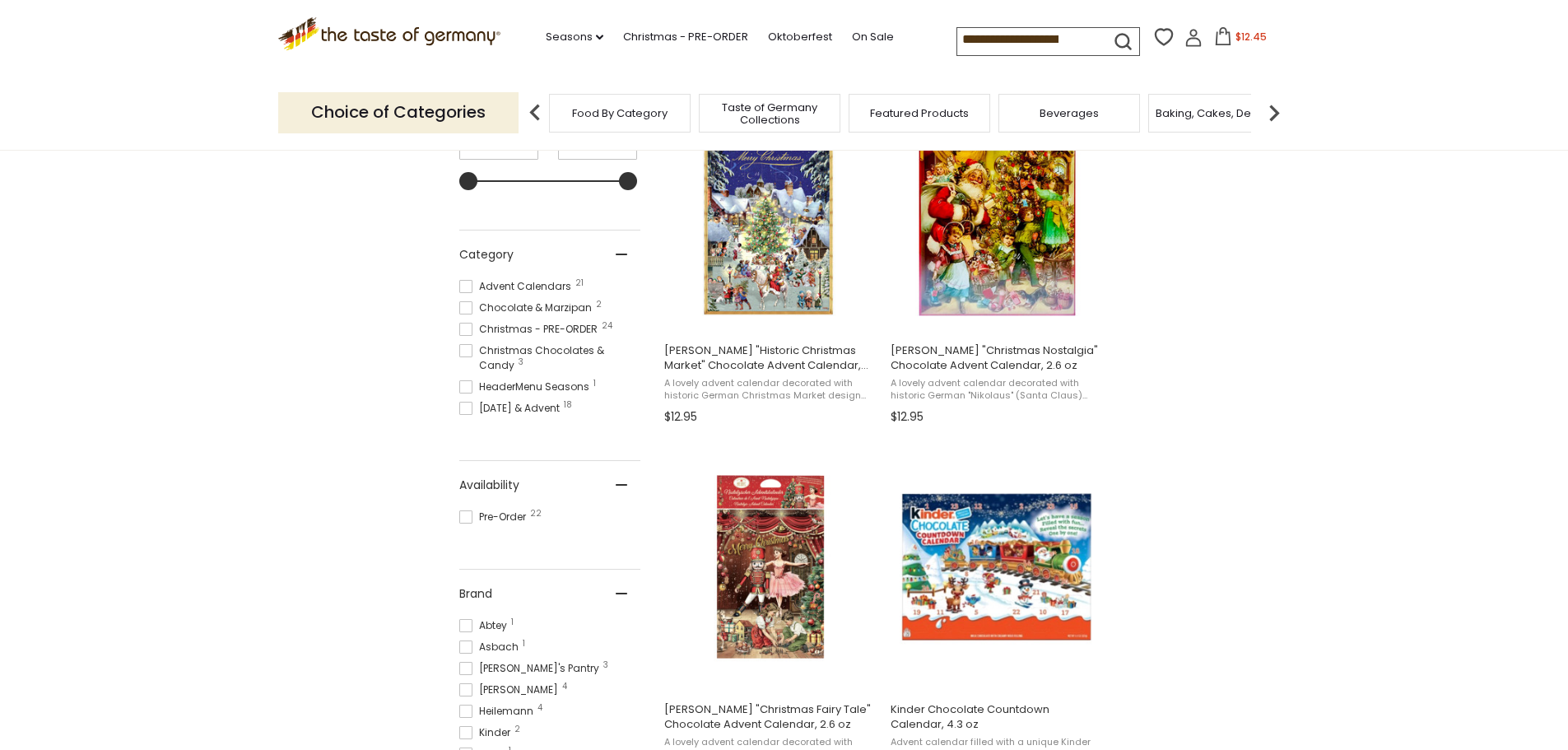
scroll to position [165, 0]
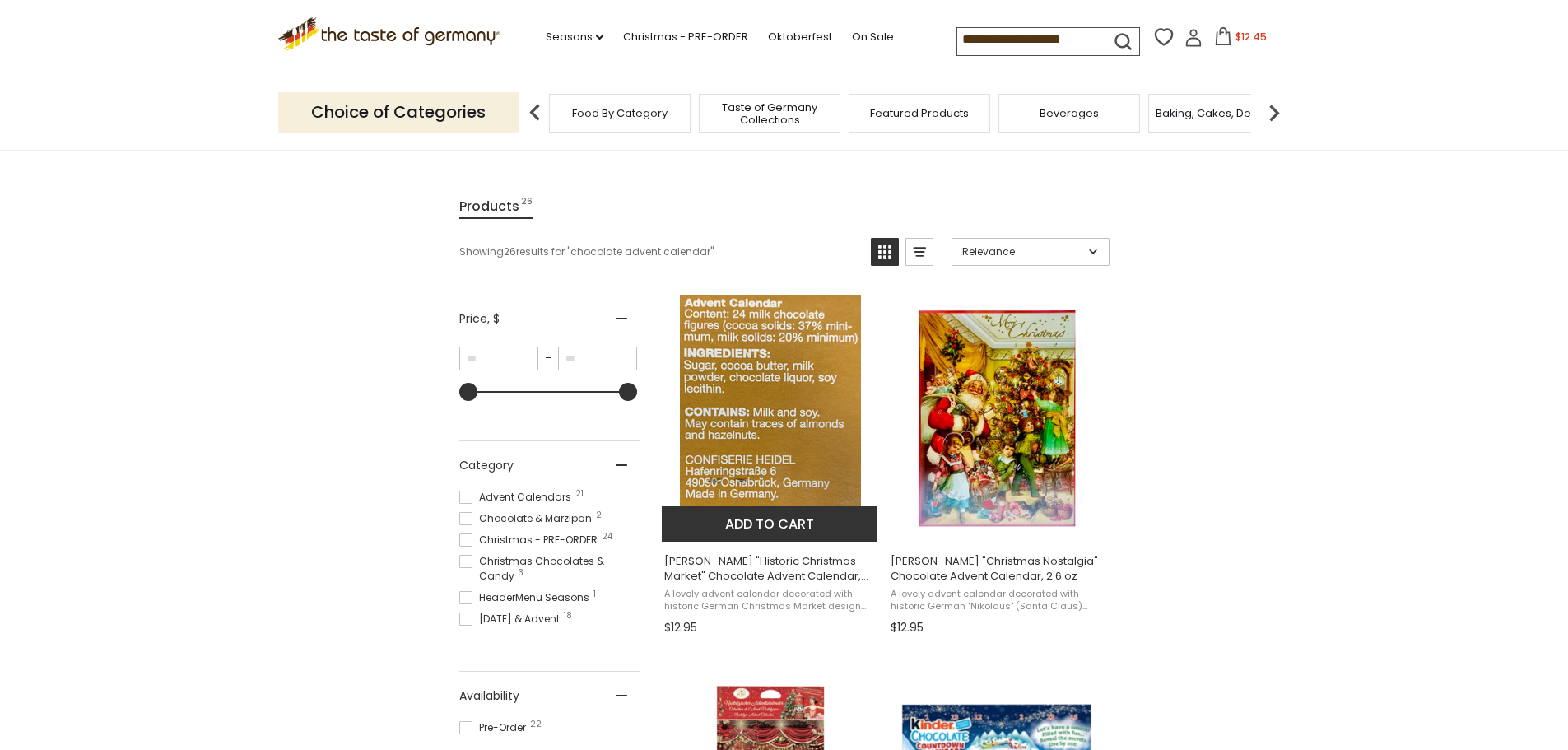
click at [784, 433] on img "Heidel" at bounding box center [770, 417] width 181 height 247
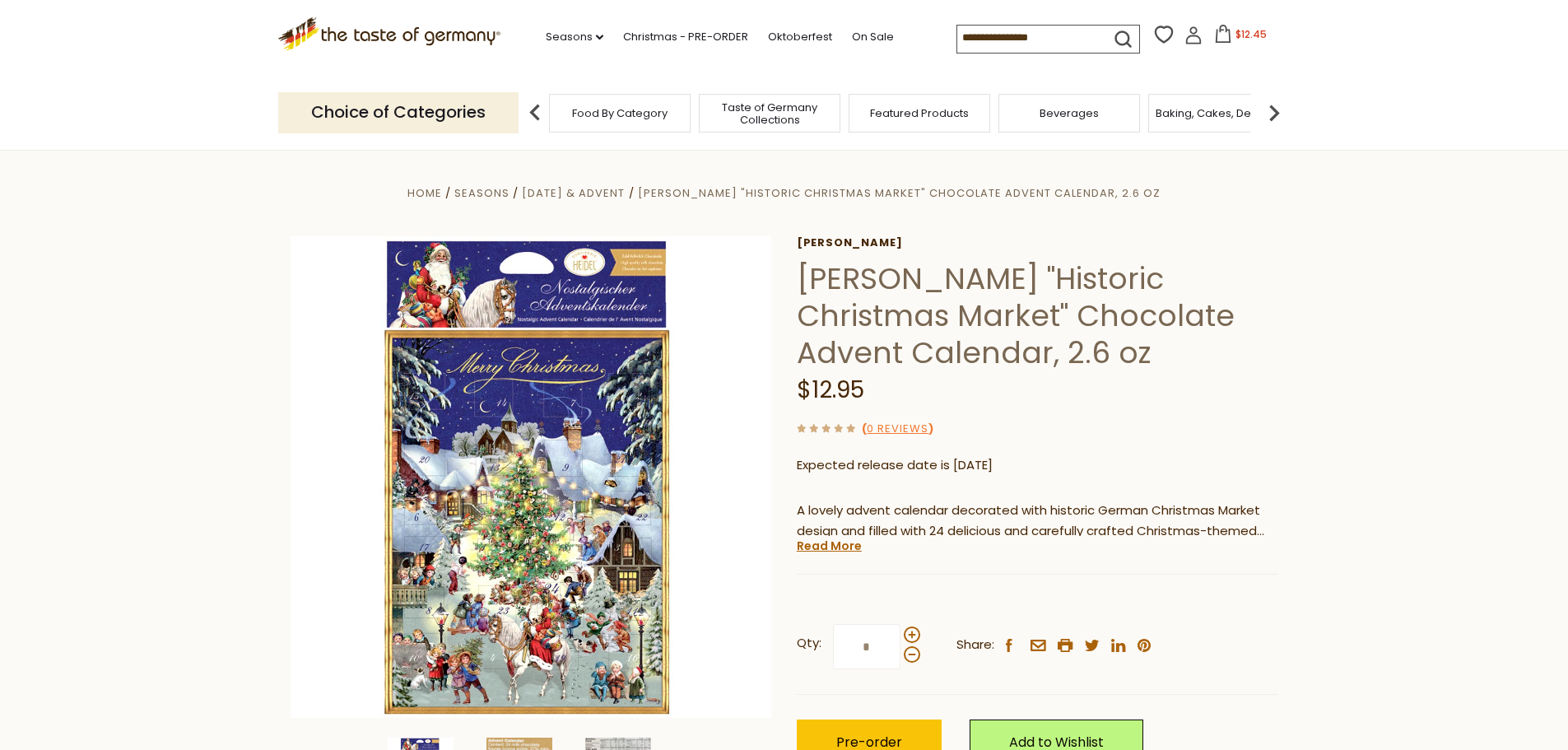
scroll to position [247, 0]
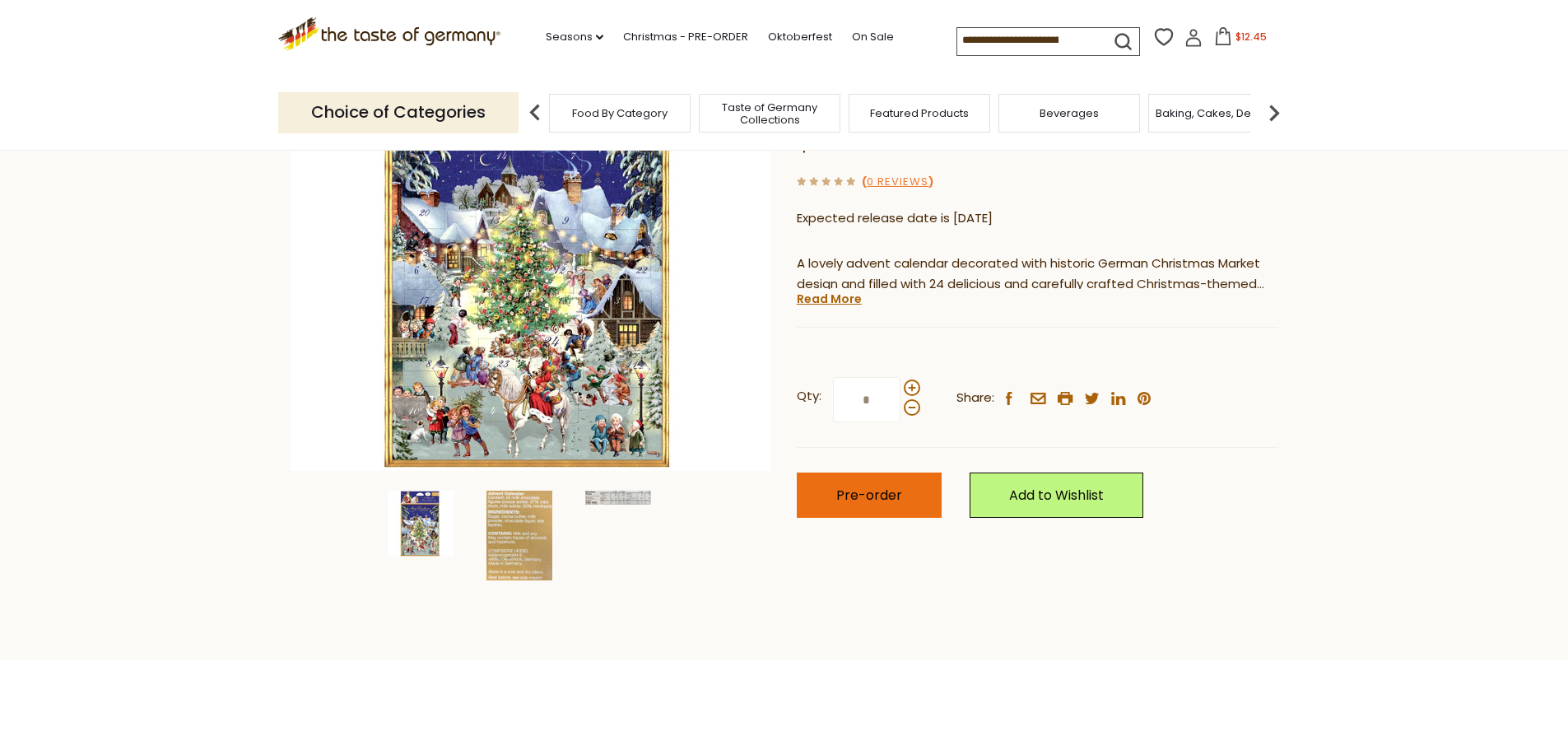
click at [873, 499] on span "Pre-order" at bounding box center [869, 495] width 66 height 19
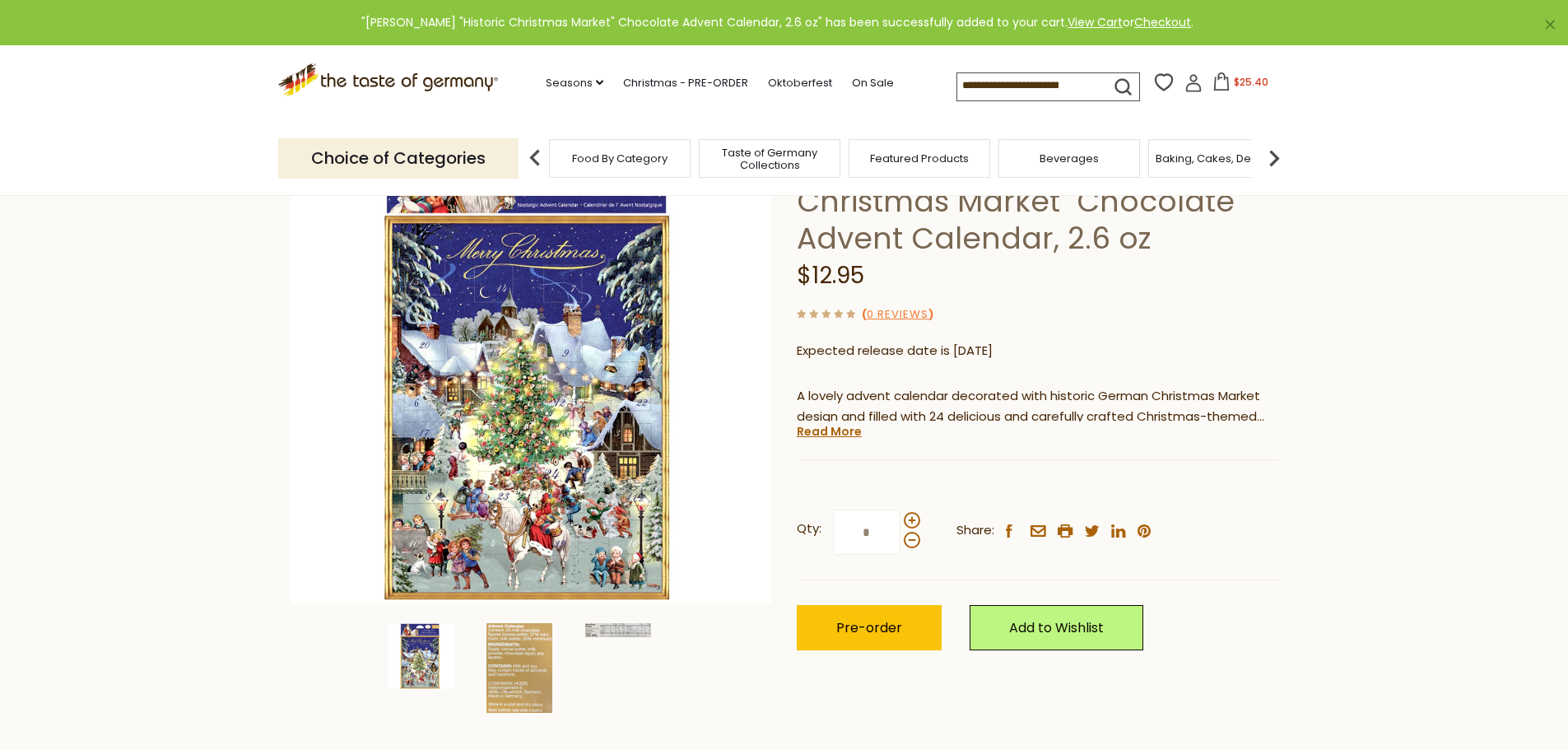
scroll to position [0, 0]
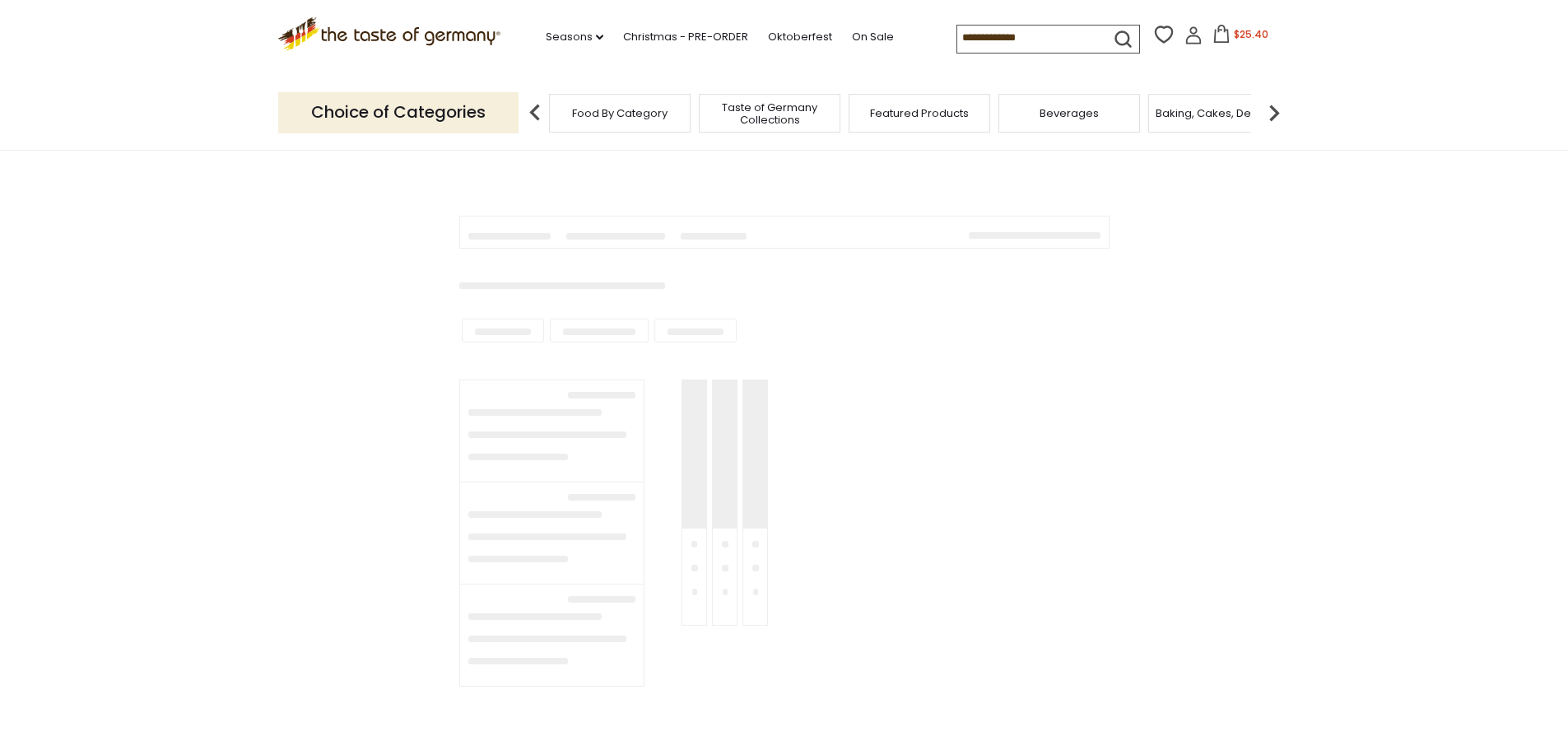
type input "**********"
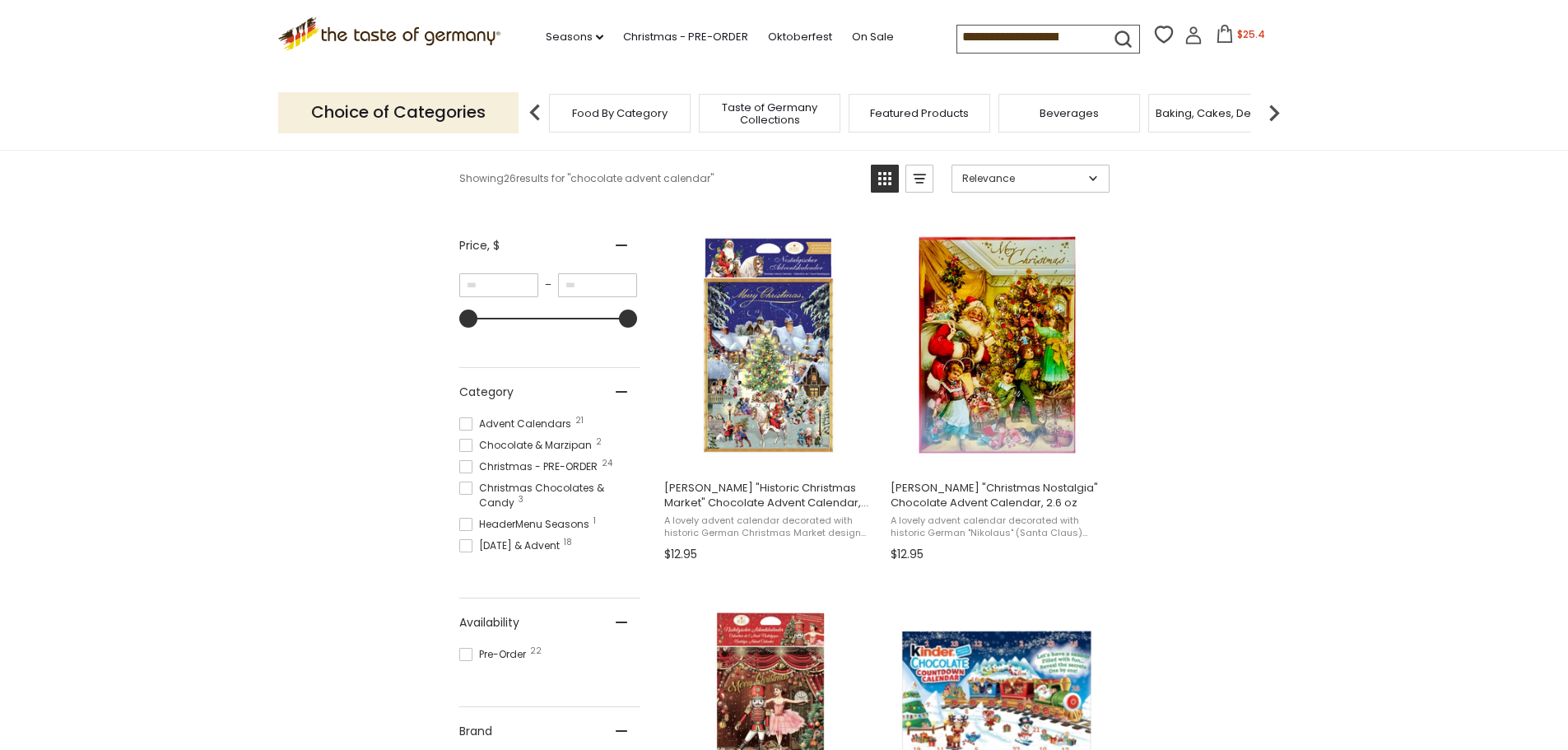
scroll to position [411, 0]
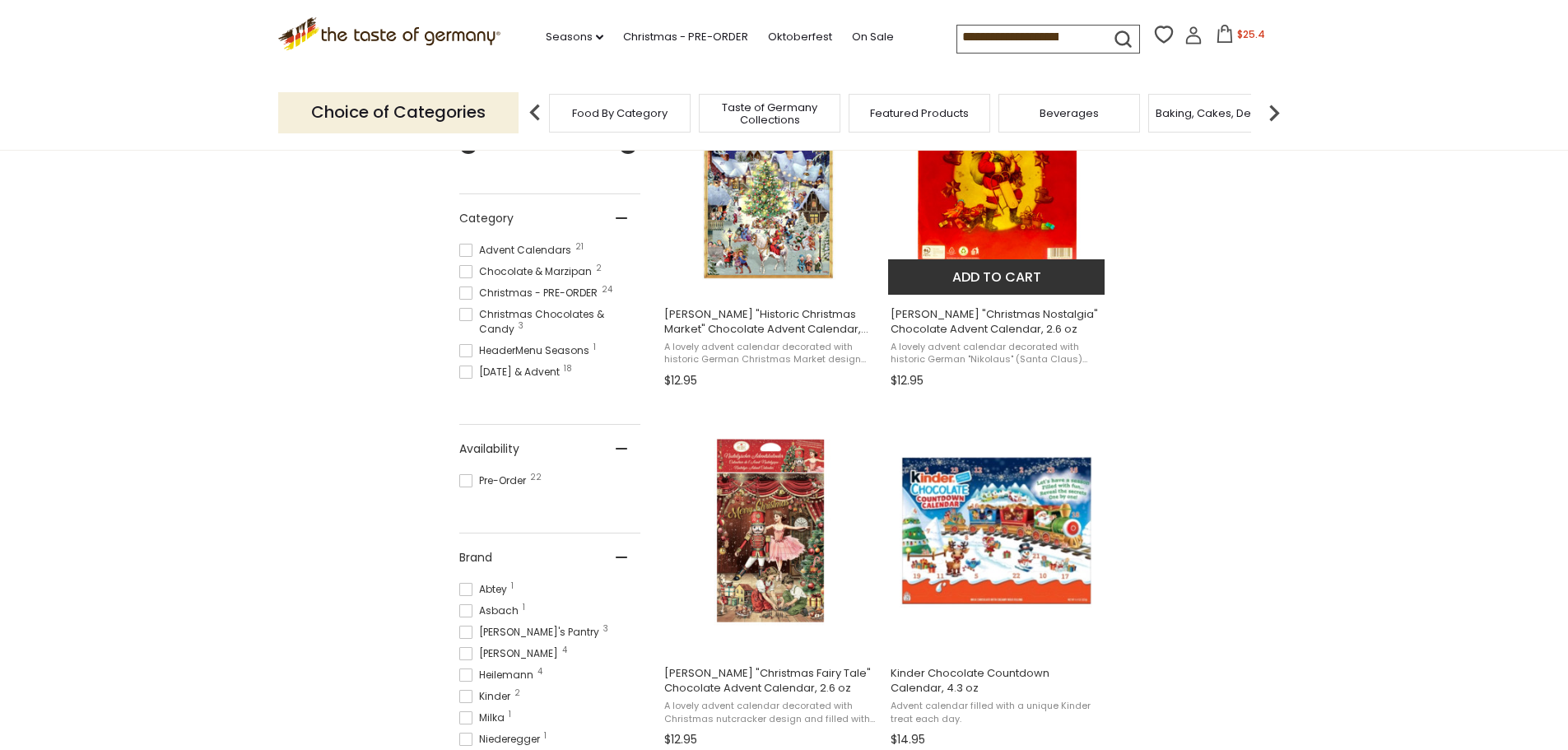
click at [988, 231] on img "Heidel" at bounding box center [997, 171] width 218 height 218
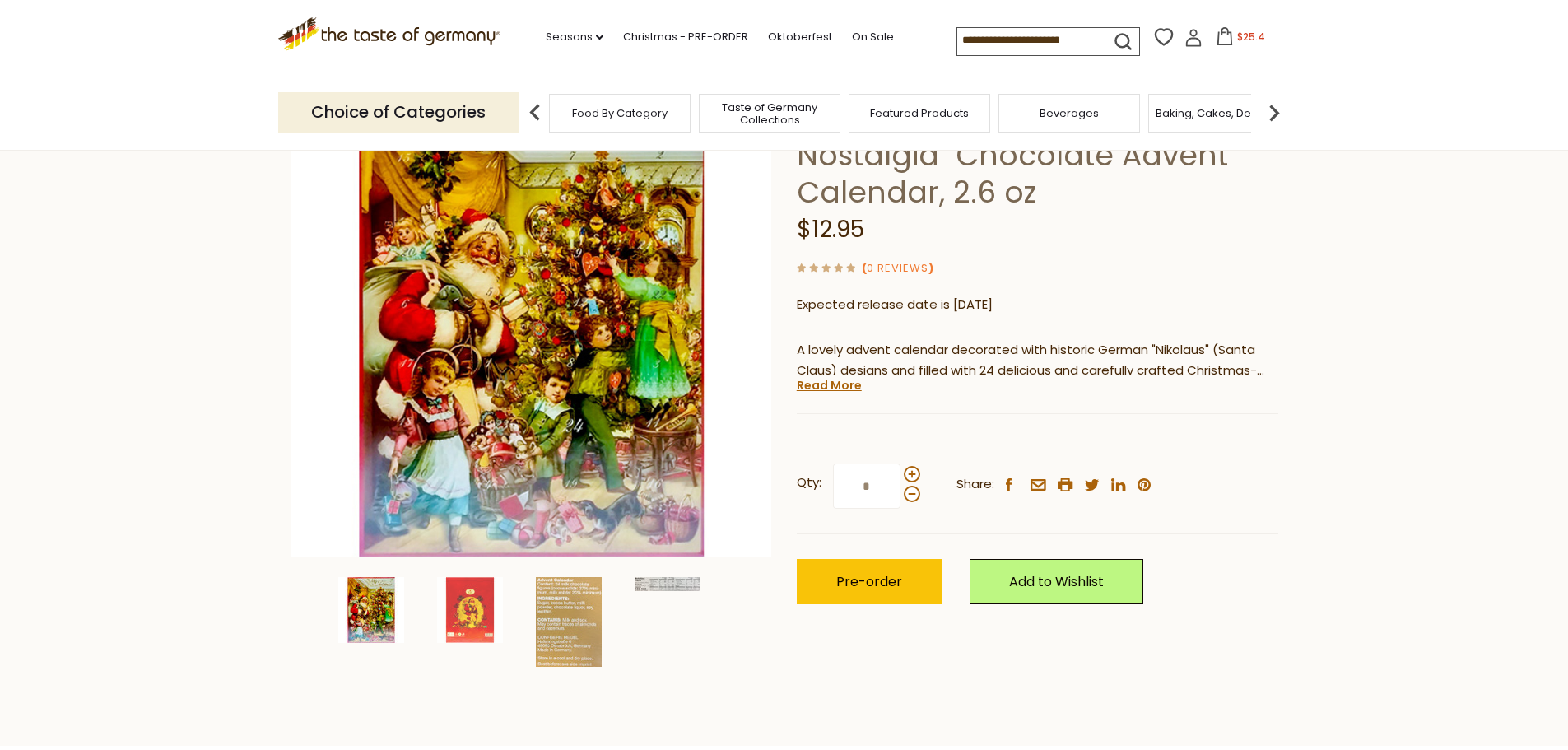
scroll to position [165, 0]
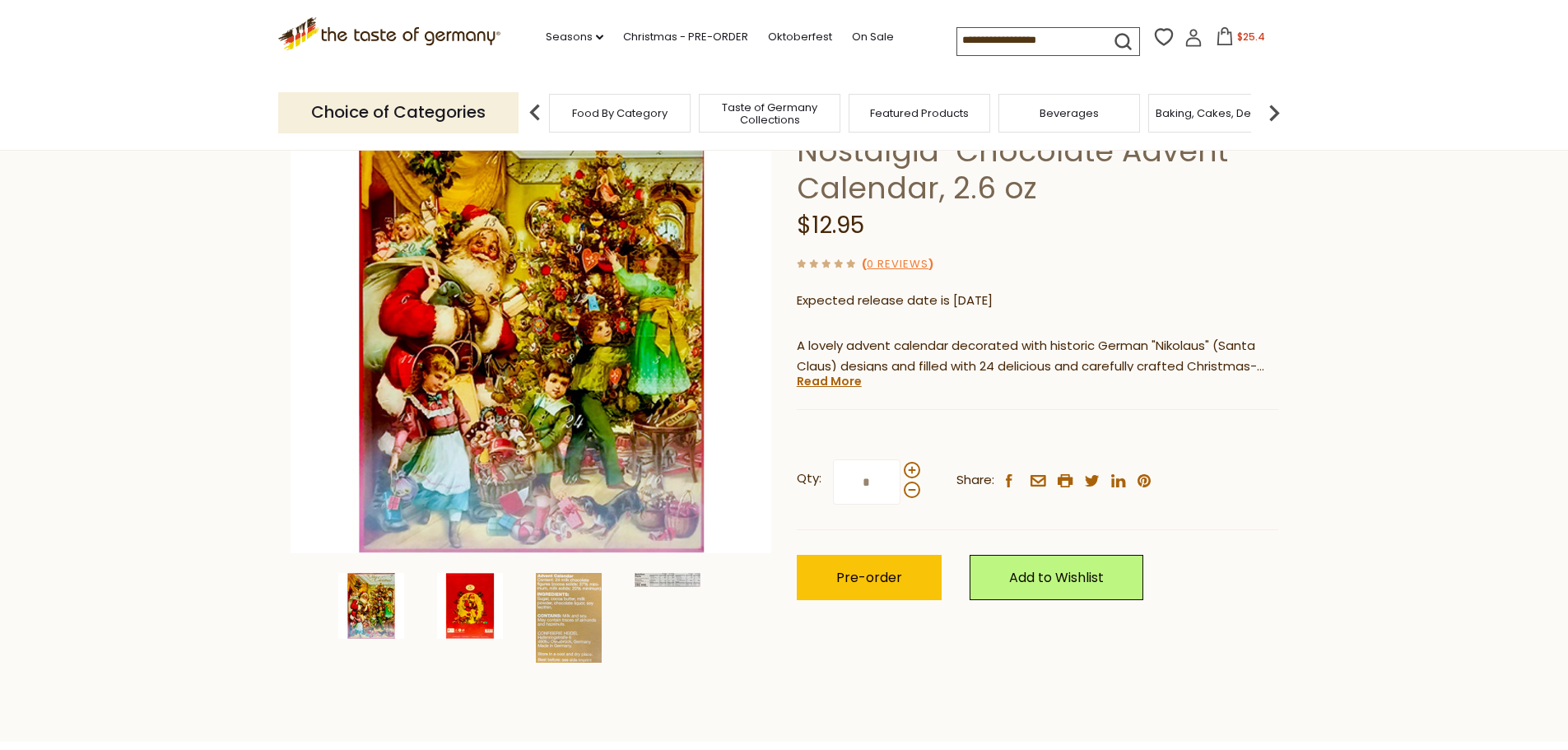
click at [461, 611] on img at bounding box center [470, 606] width 66 height 66
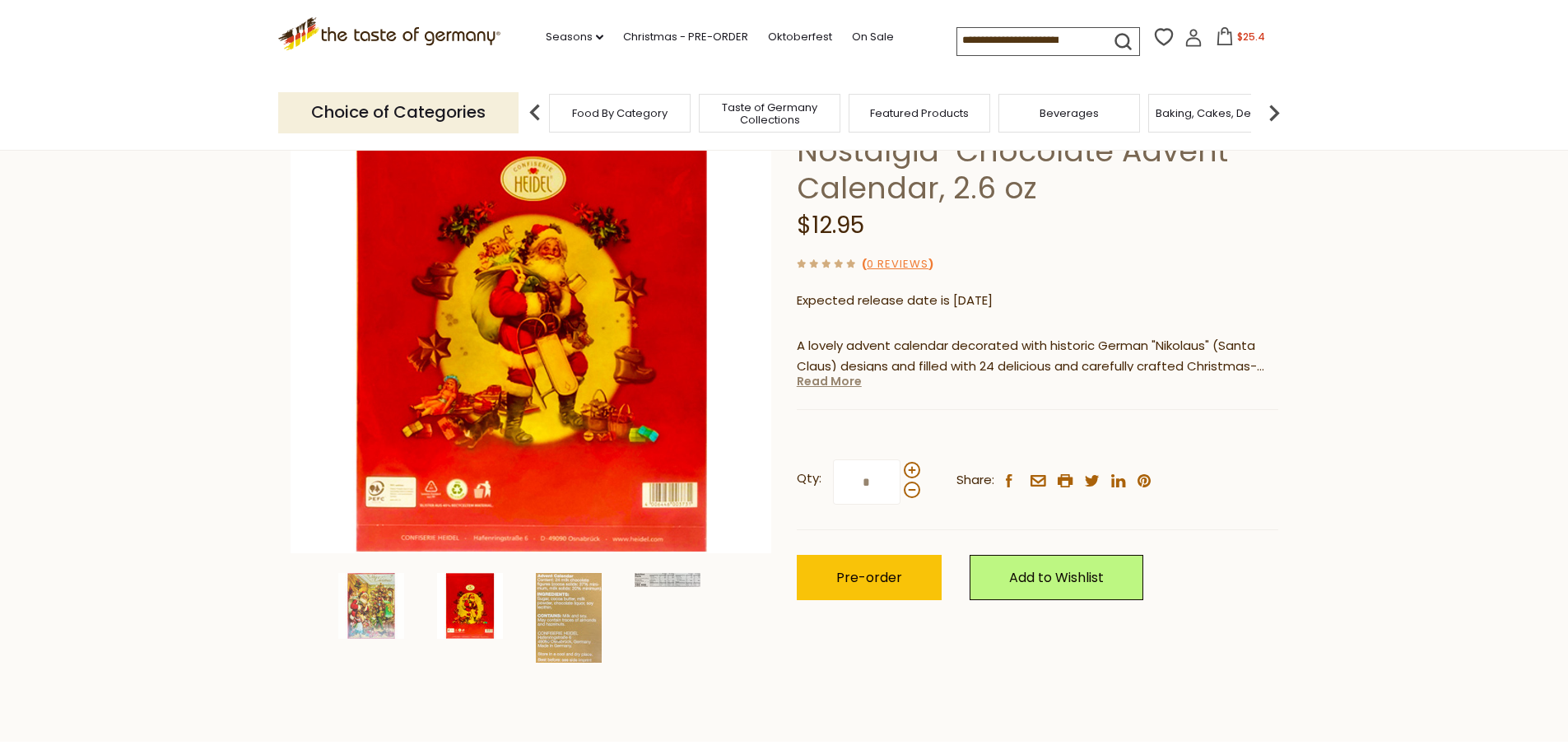
click at [836, 378] on link "Read More" at bounding box center [829, 381] width 65 height 16
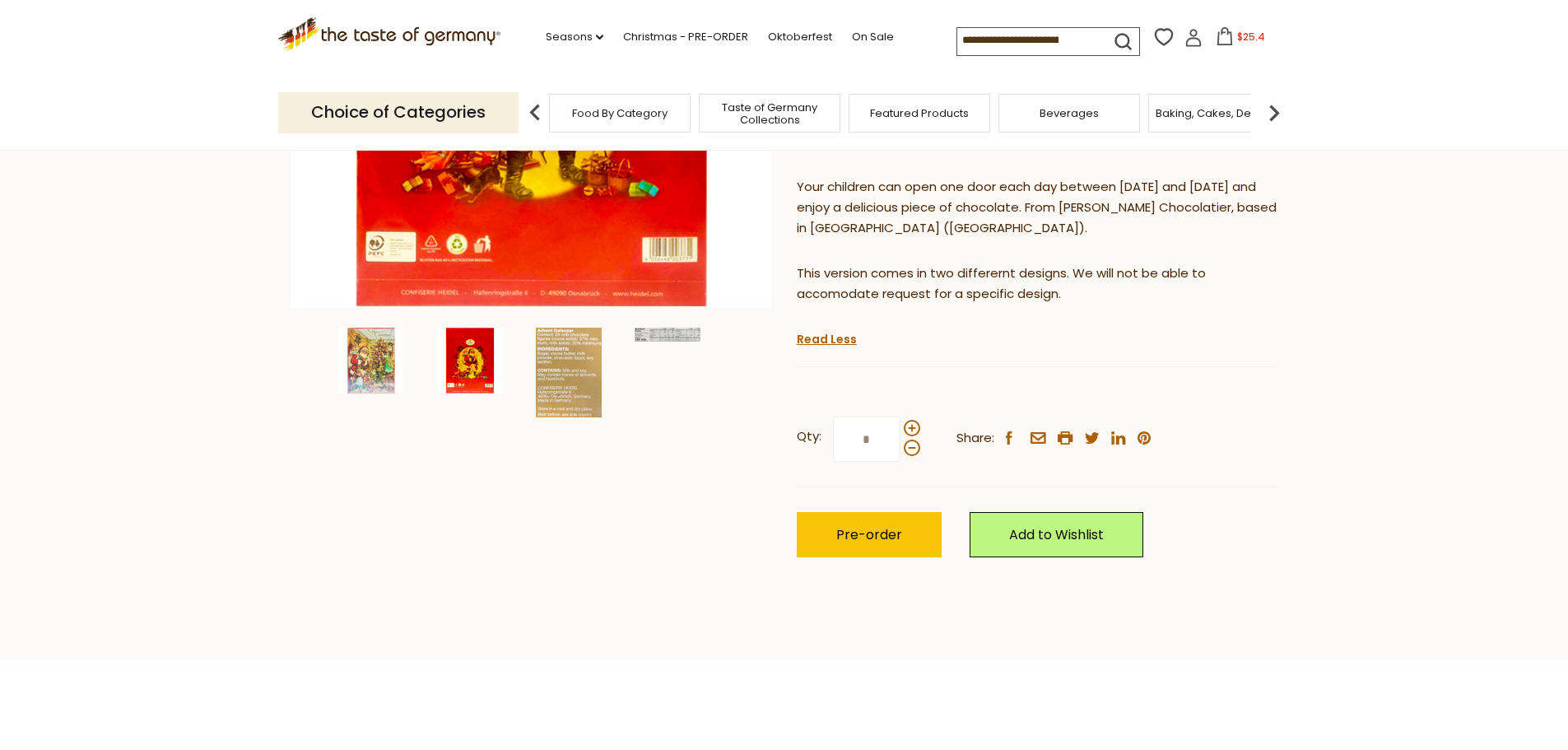
scroll to position [411, 0]
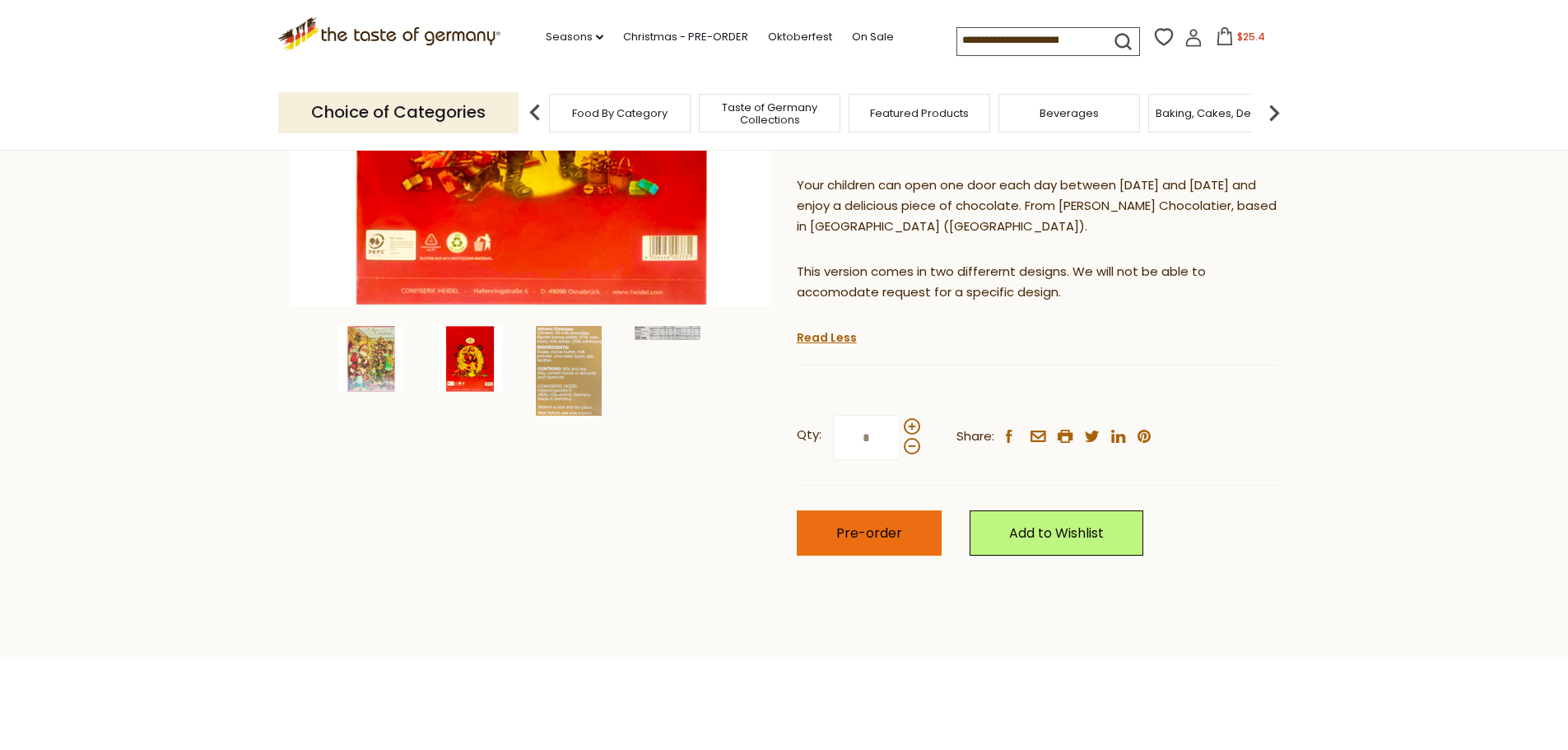
click at [857, 533] on span "Pre-order" at bounding box center [869, 533] width 66 height 19
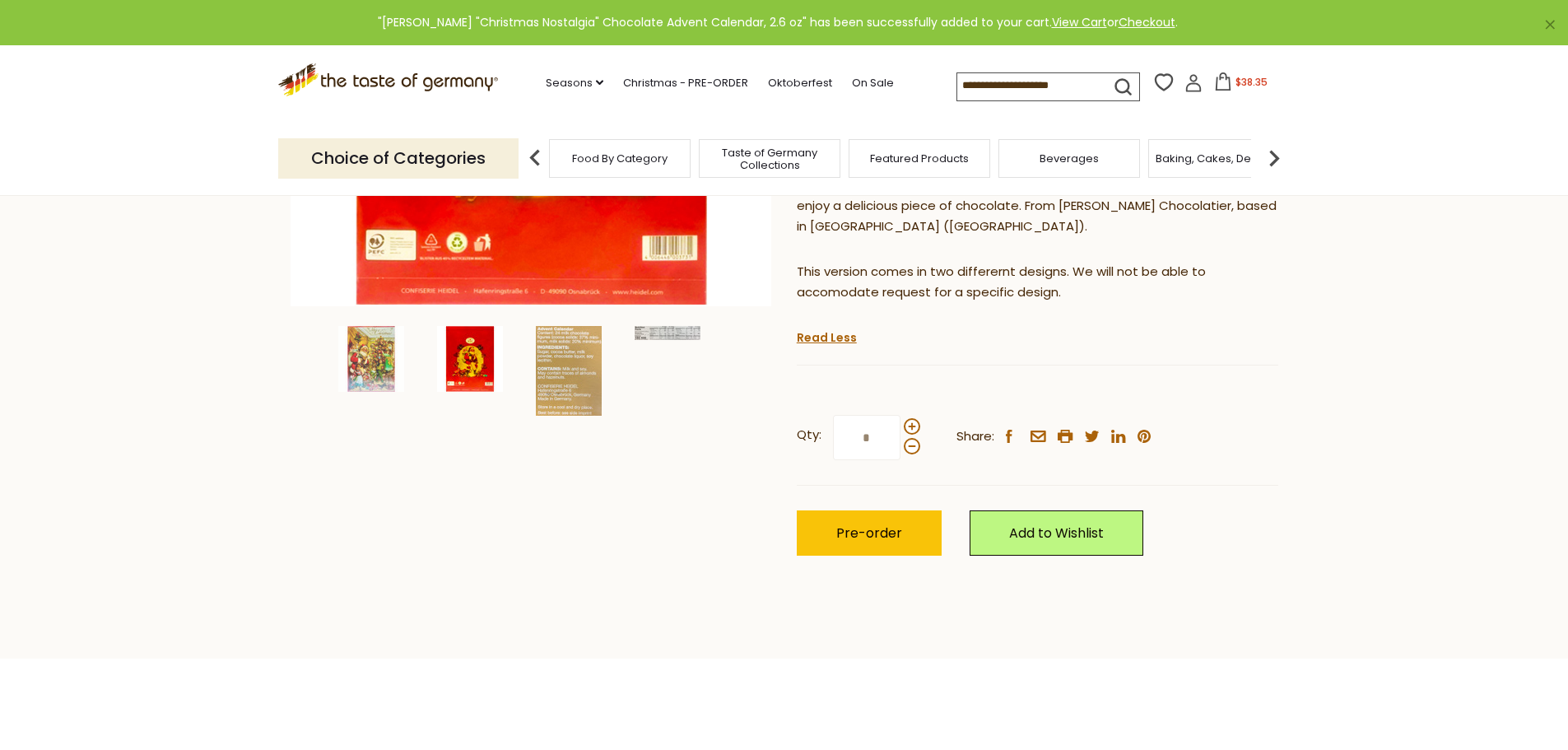
click at [1236, 87] on span "$38.35" at bounding box center [1251, 82] width 32 height 14
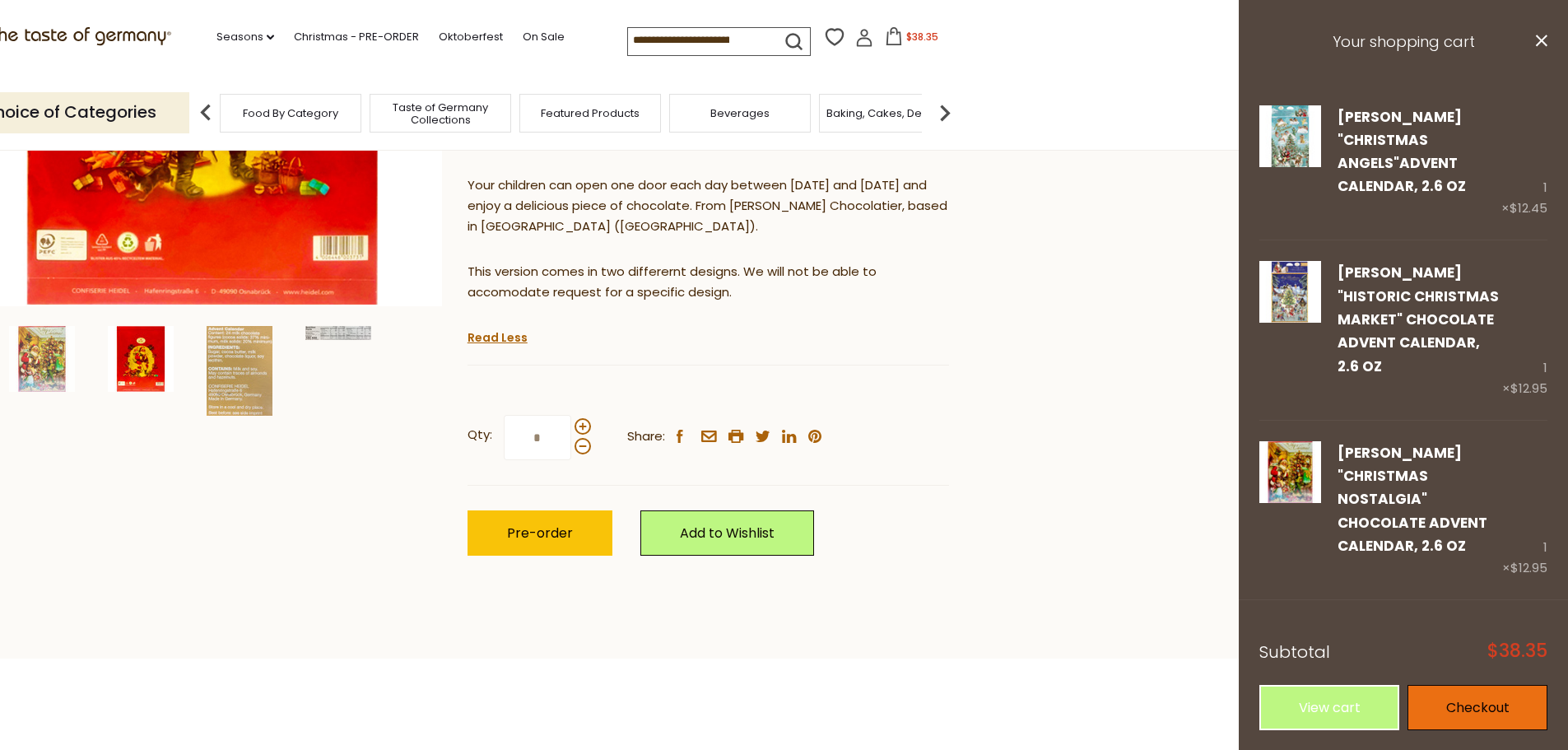
click at [1474, 685] on link "Checkout" at bounding box center [1478, 708] width 140 height 45
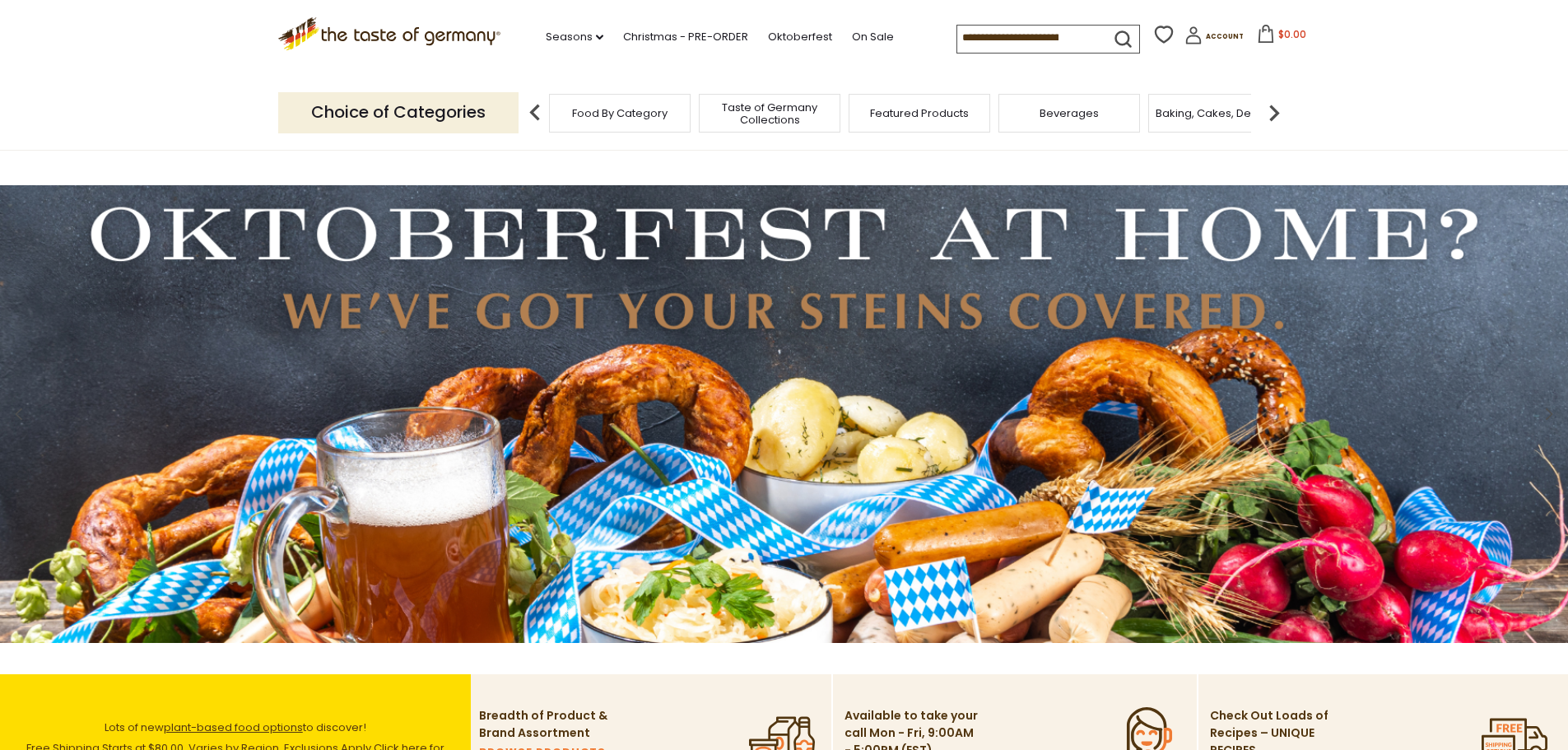
click at [958, 39] on input at bounding box center [1027, 36] width 139 height 23
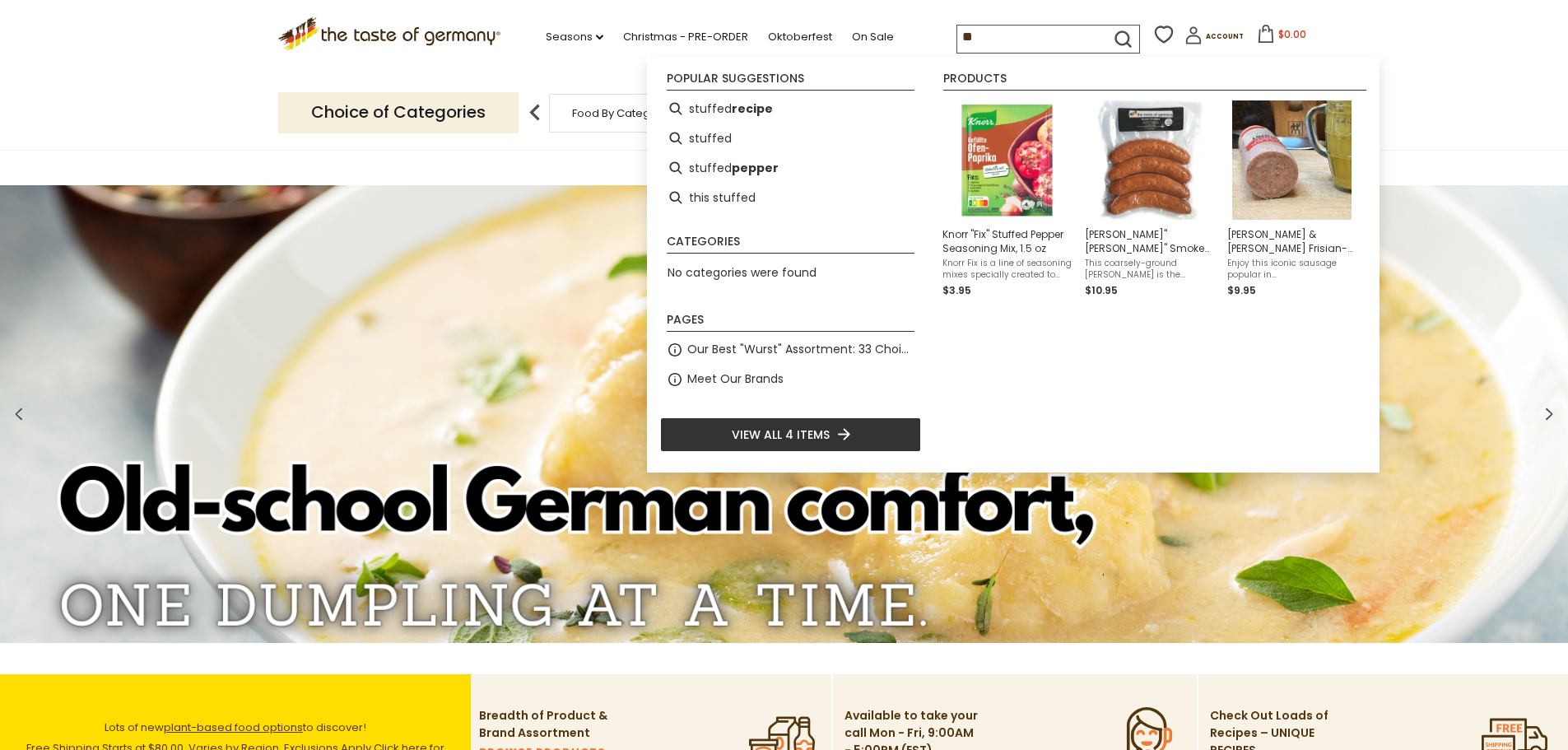
type input "*"
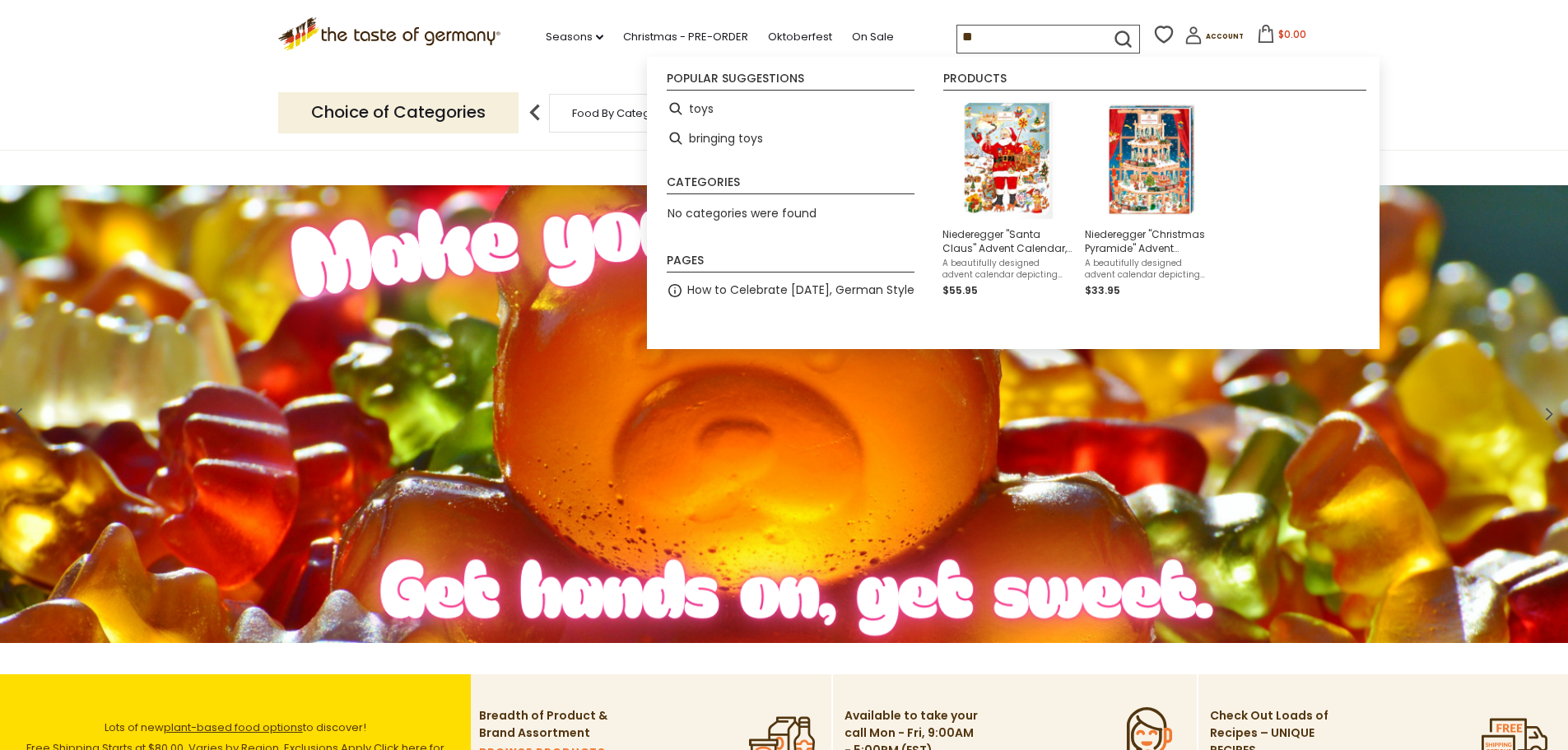
type input "*"
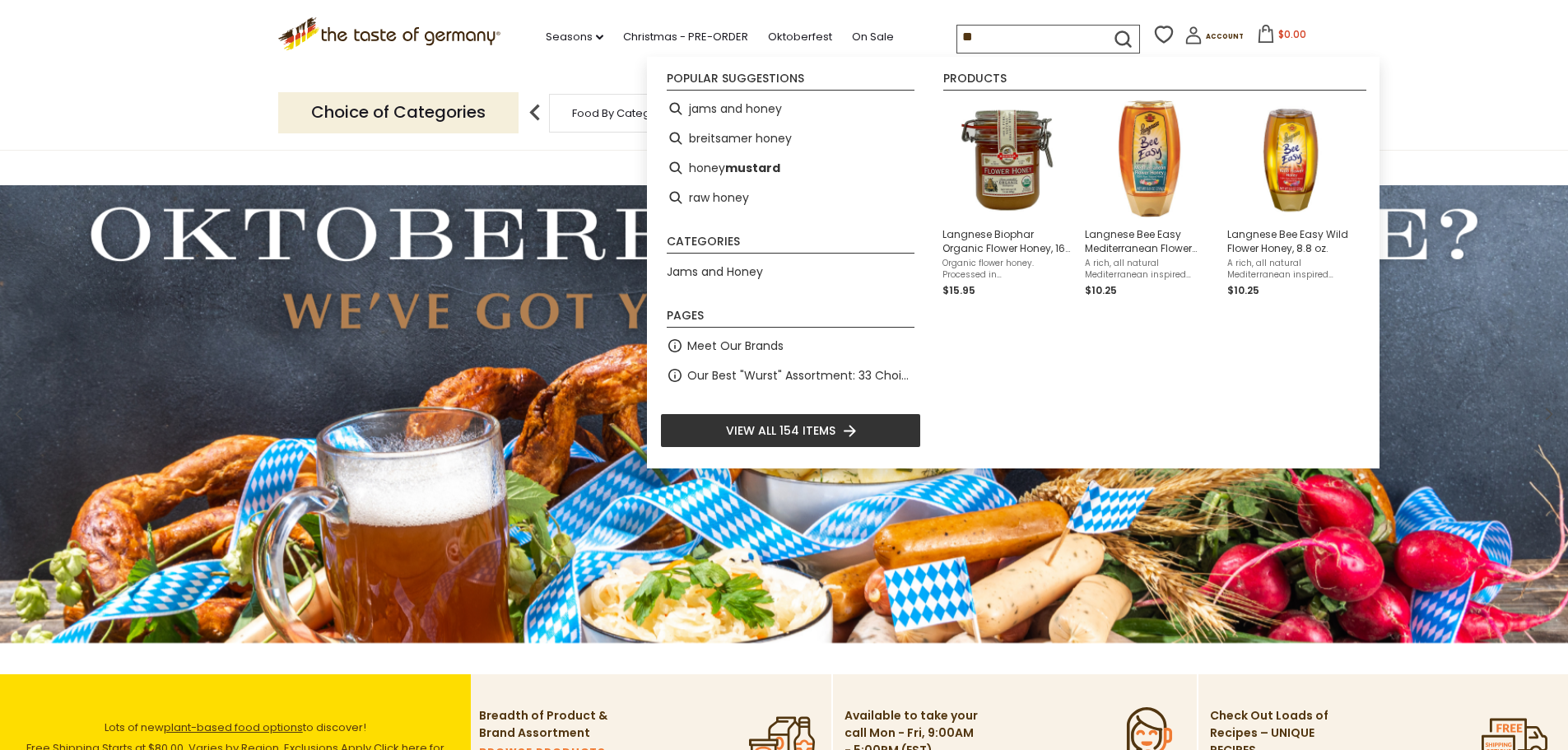
type input "*"
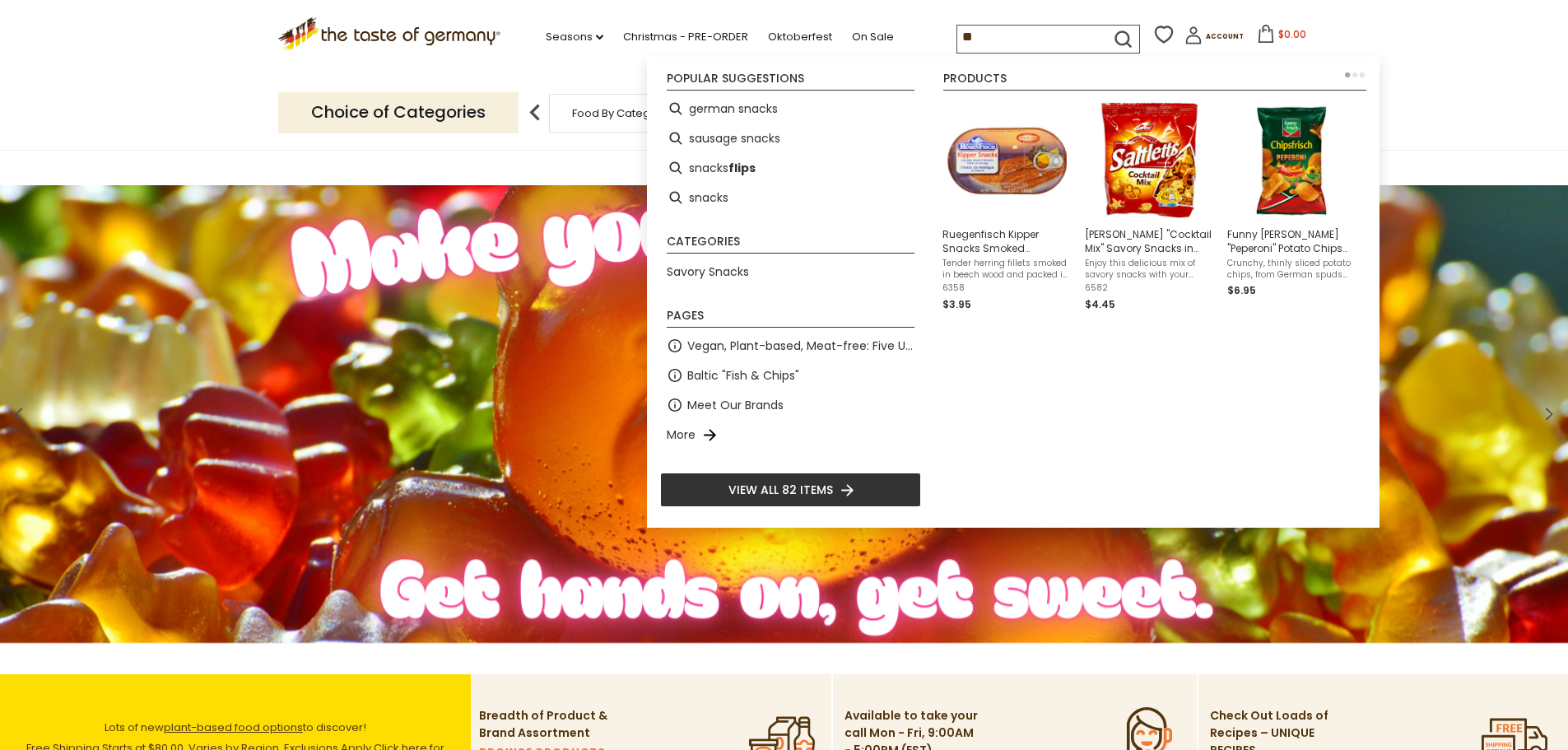
type input "*"
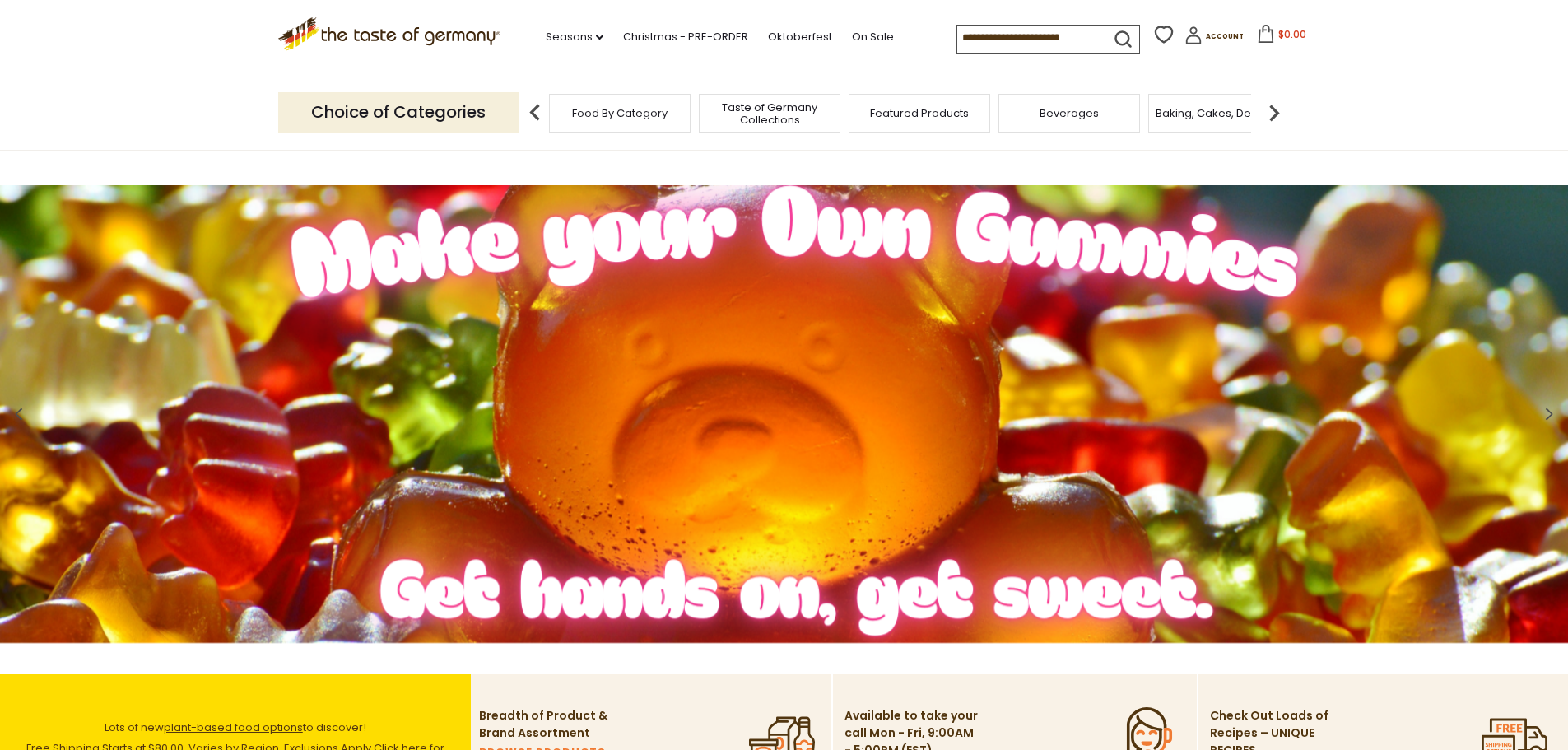
click at [636, 115] on span "Food By Category" at bounding box center [620, 113] width 95 height 12
click at [632, 109] on span "Food By Category" at bounding box center [611, 113] width 95 height 12
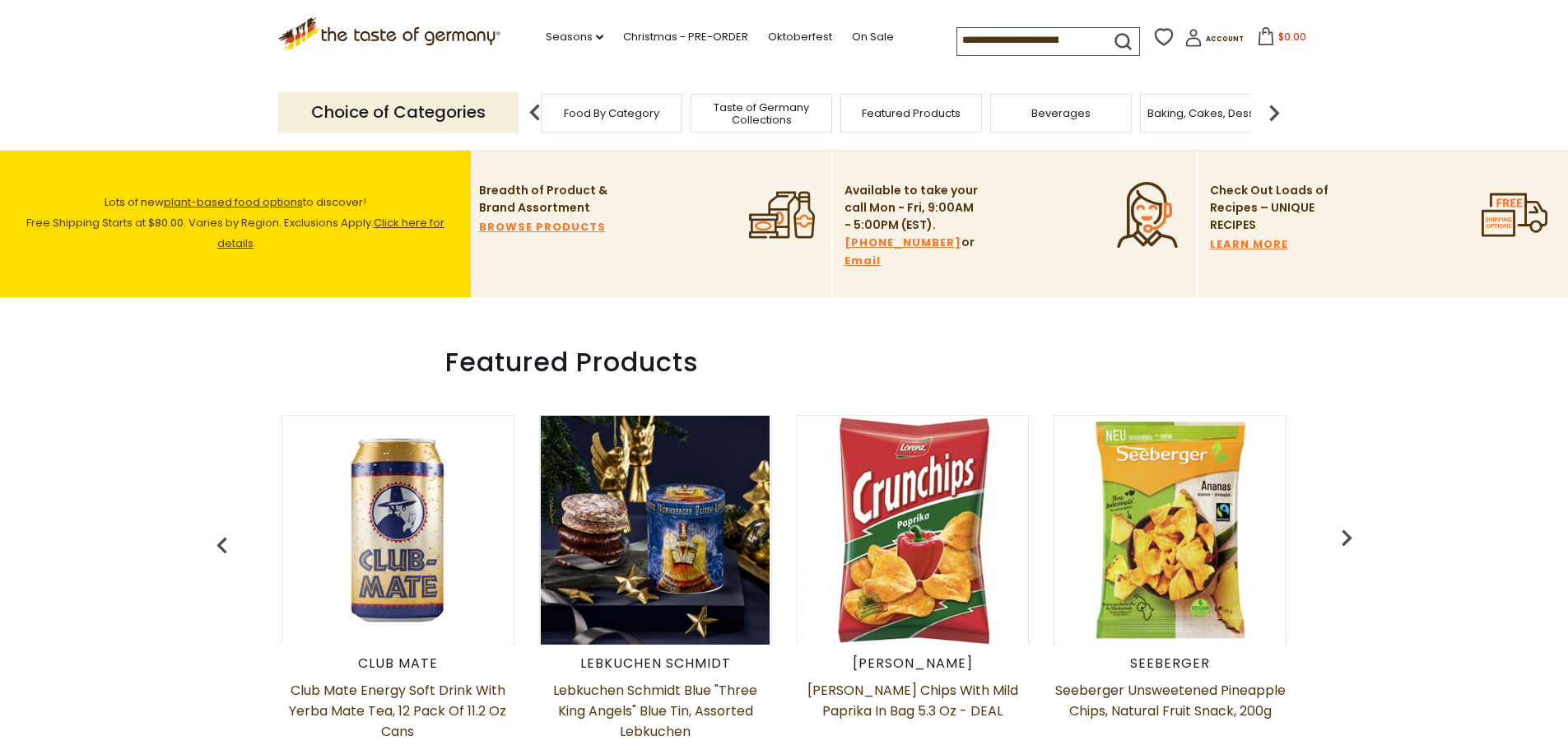
scroll to position [659, 0]
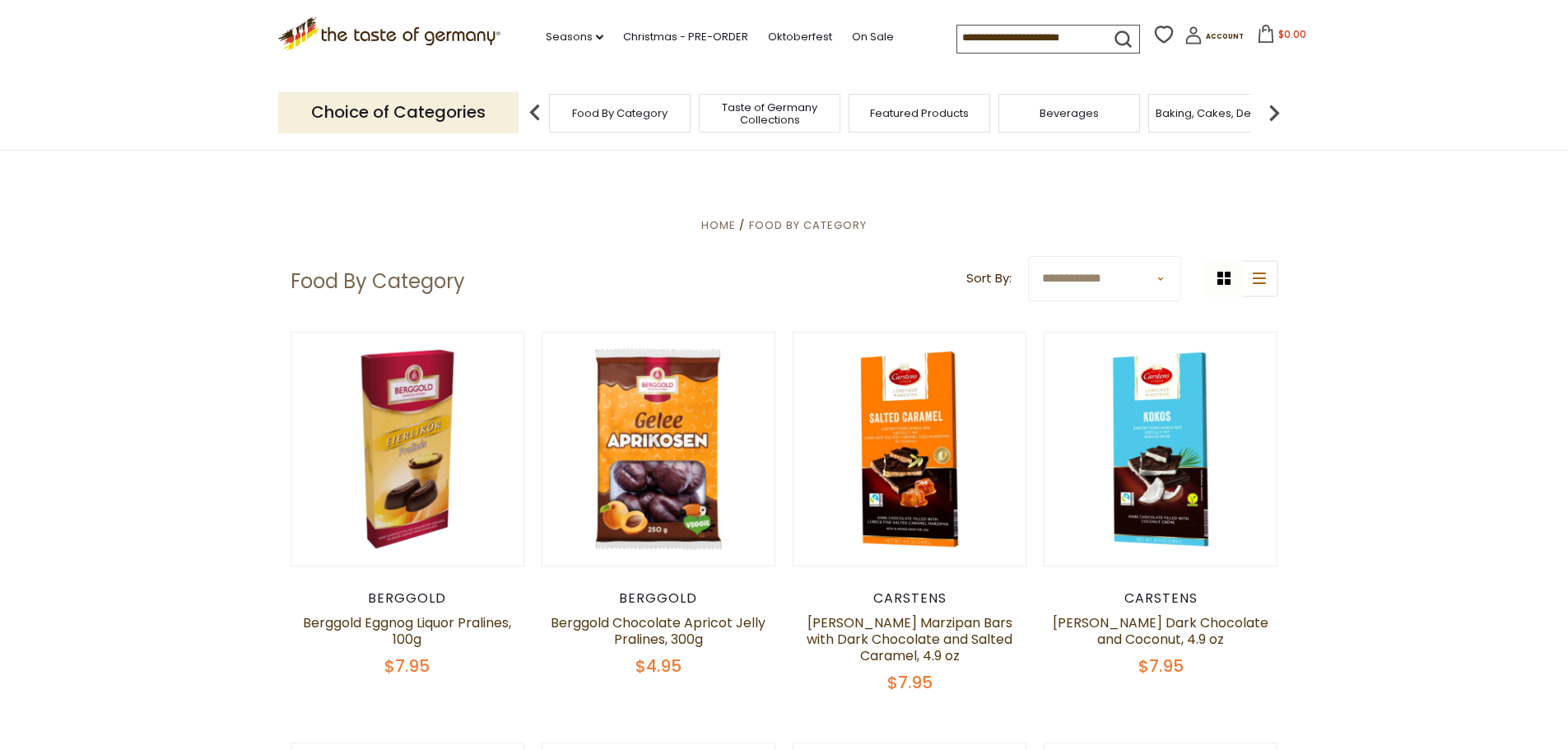
click at [773, 105] on span "Taste of Germany Collections" at bounding box center [770, 113] width 132 height 25
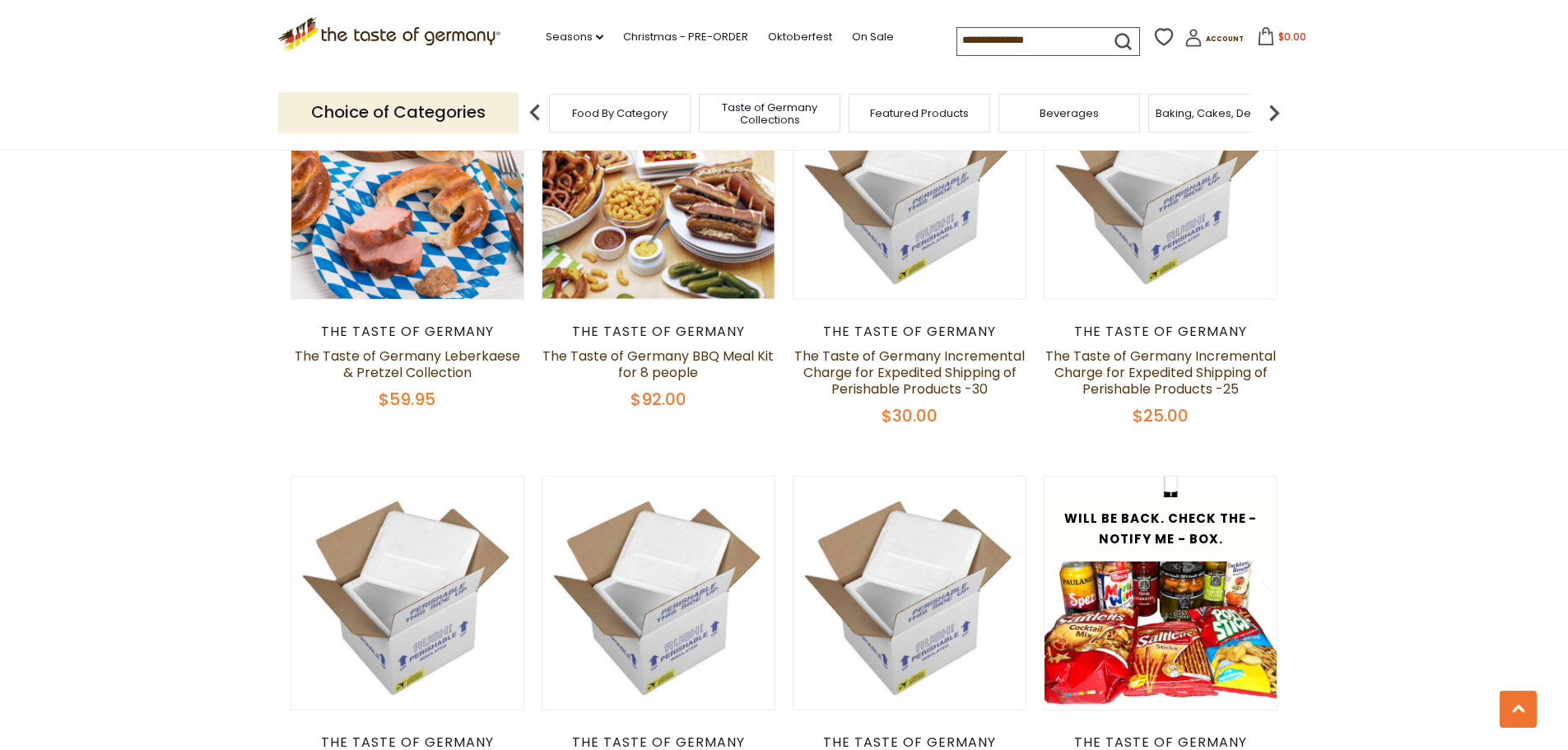
scroll to position [906, 0]
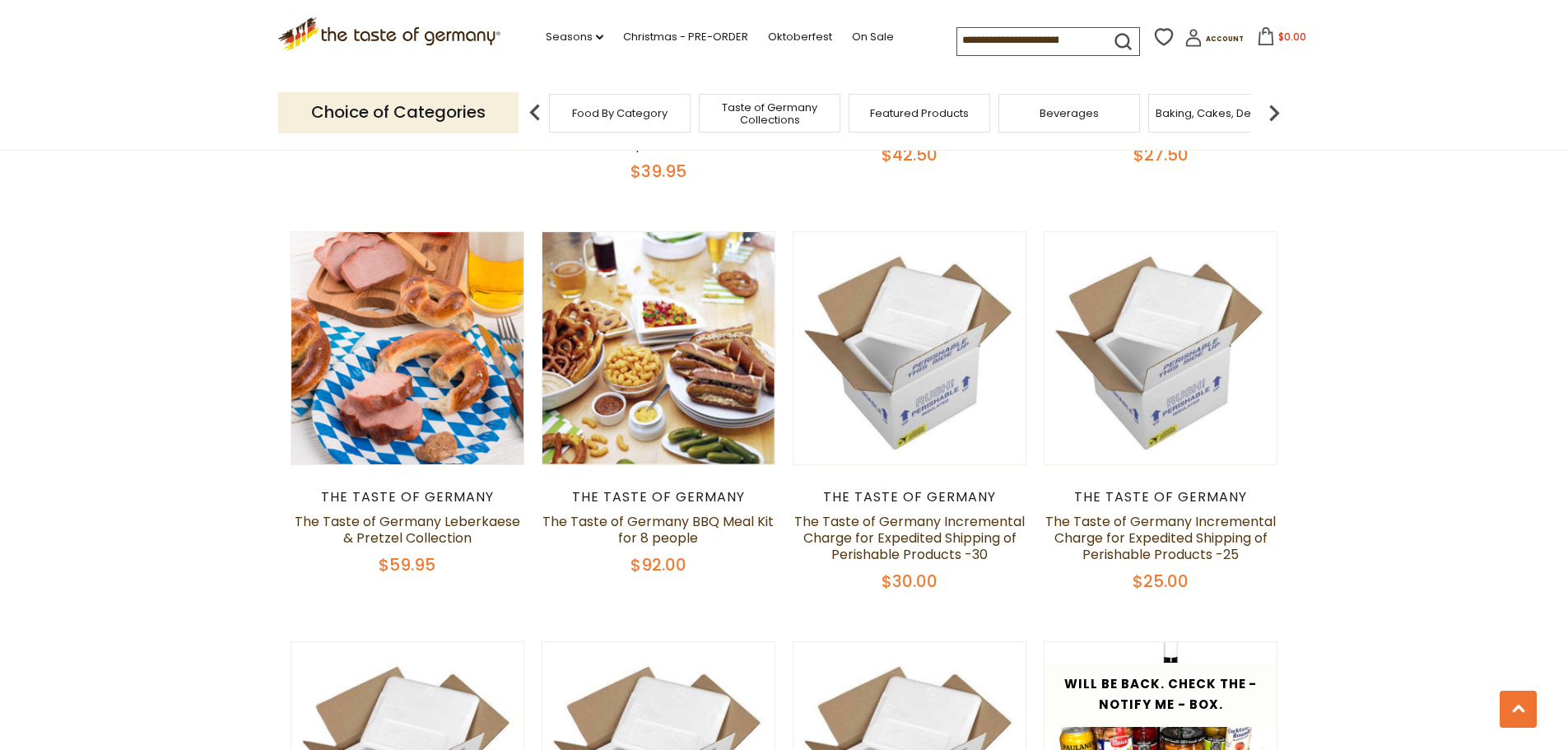
click at [1003, 37] on input at bounding box center [1027, 39] width 139 height 23
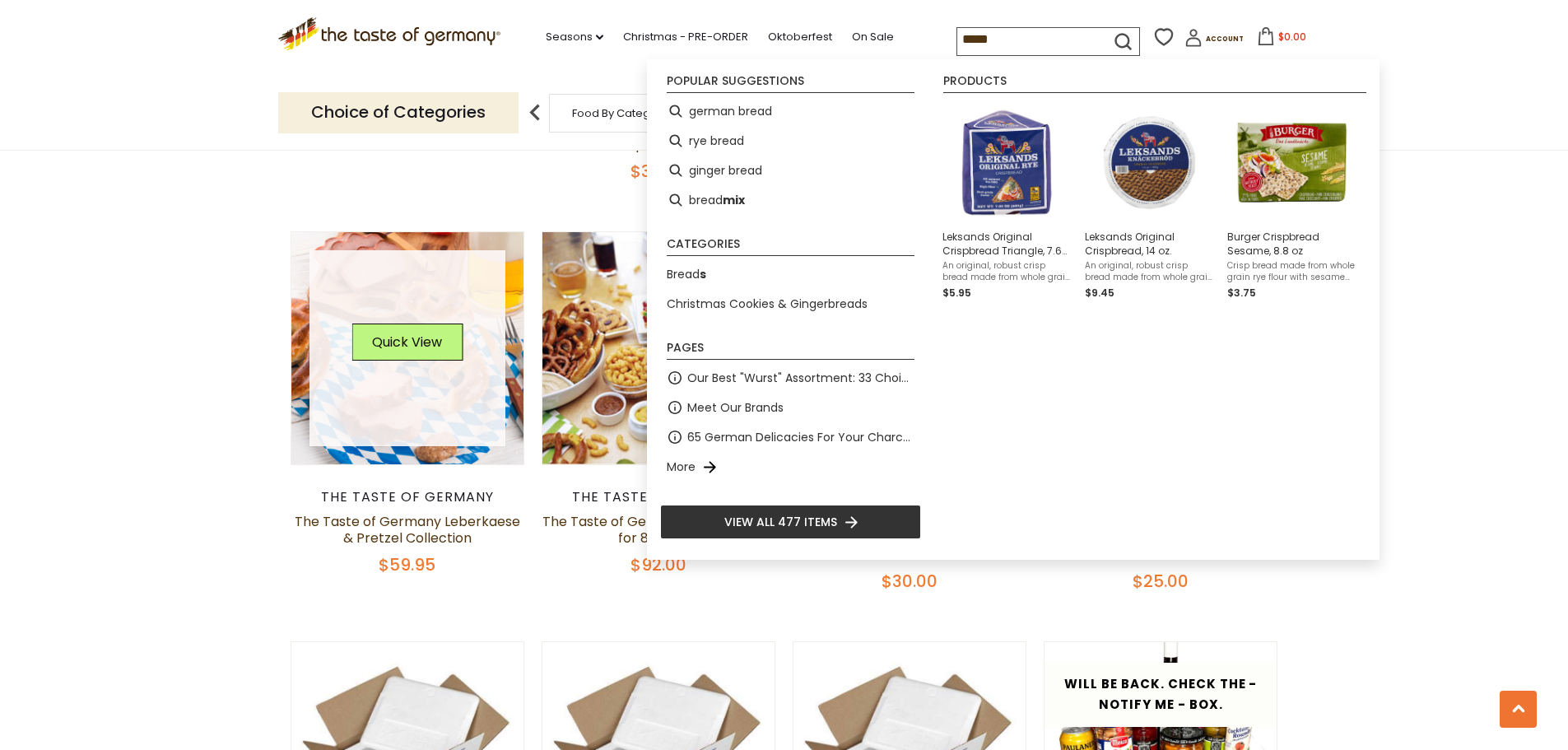
type input "*****"
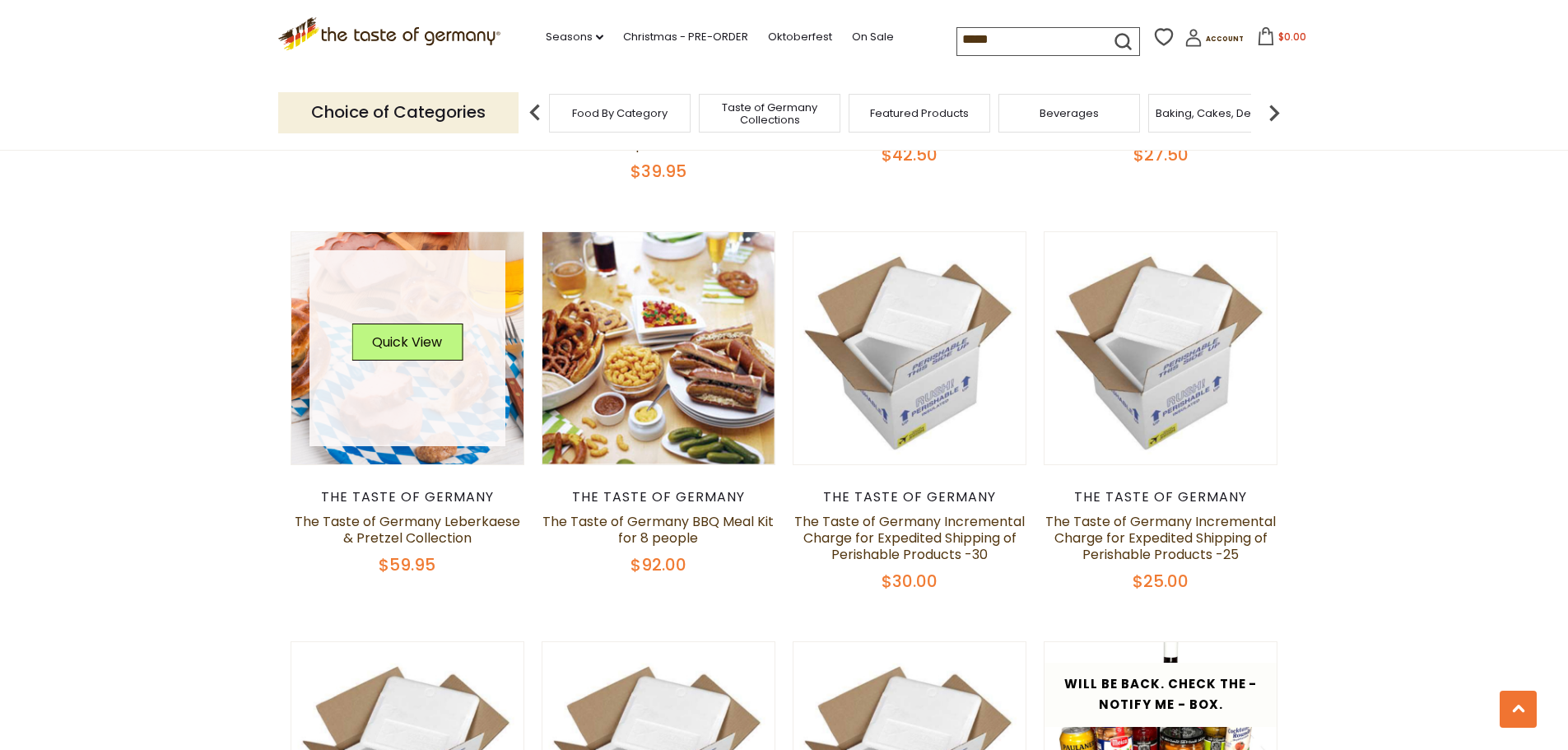
click at [435, 436] on img at bounding box center [408, 348] width 233 height 233
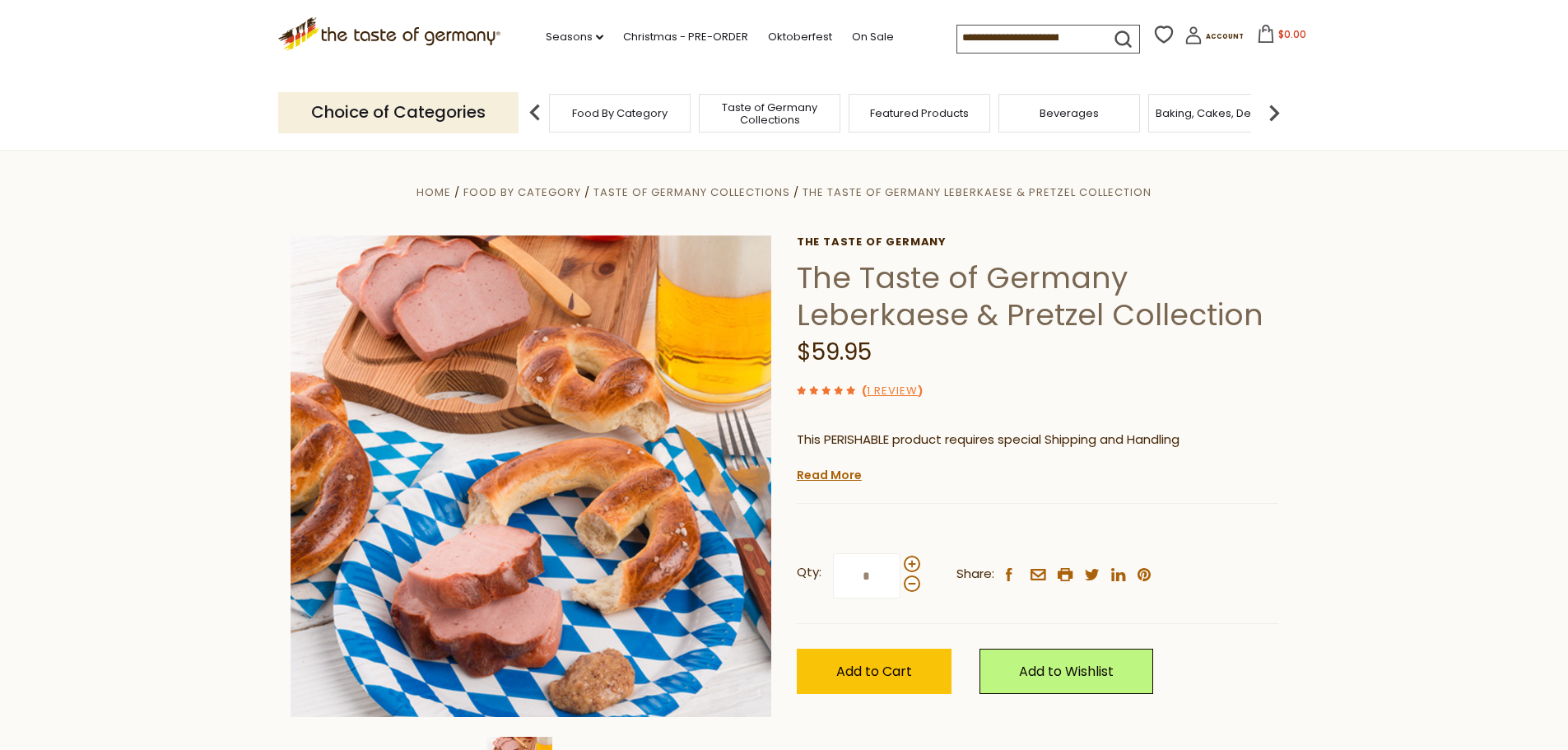
click at [906, 109] on span "Featured Products" at bounding box center [920, 113] width 99 height 12
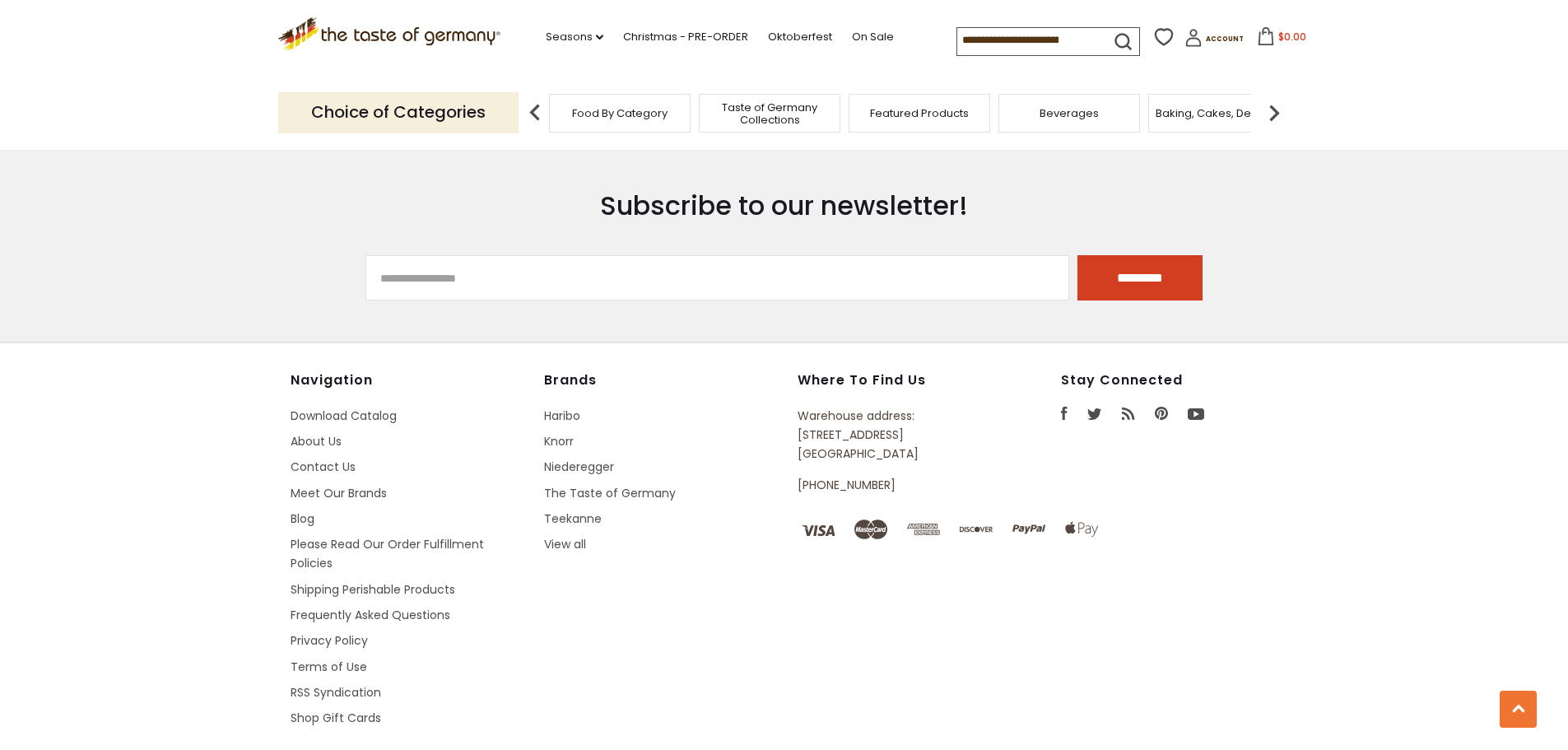
scroll to position [2410, 0]
